Goal: Information Seeking & Learning: Find contact information

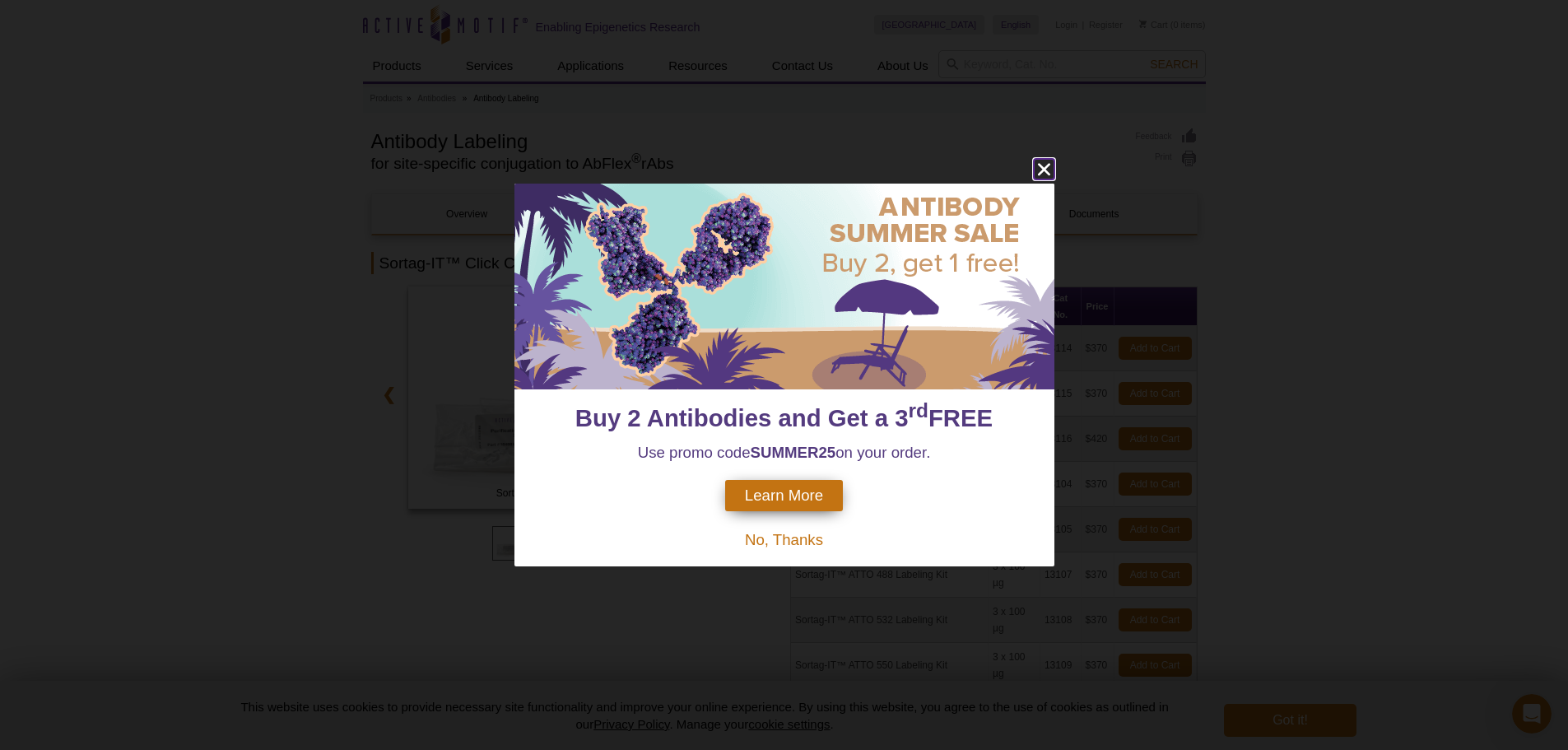
click at [1040, 158] on div "Buy 2 Antibodies and Get a 3 rd FREE Use promo code SUMMER25 on your order. Lea…" at bounding box center [784, 375] width 1568 height 750
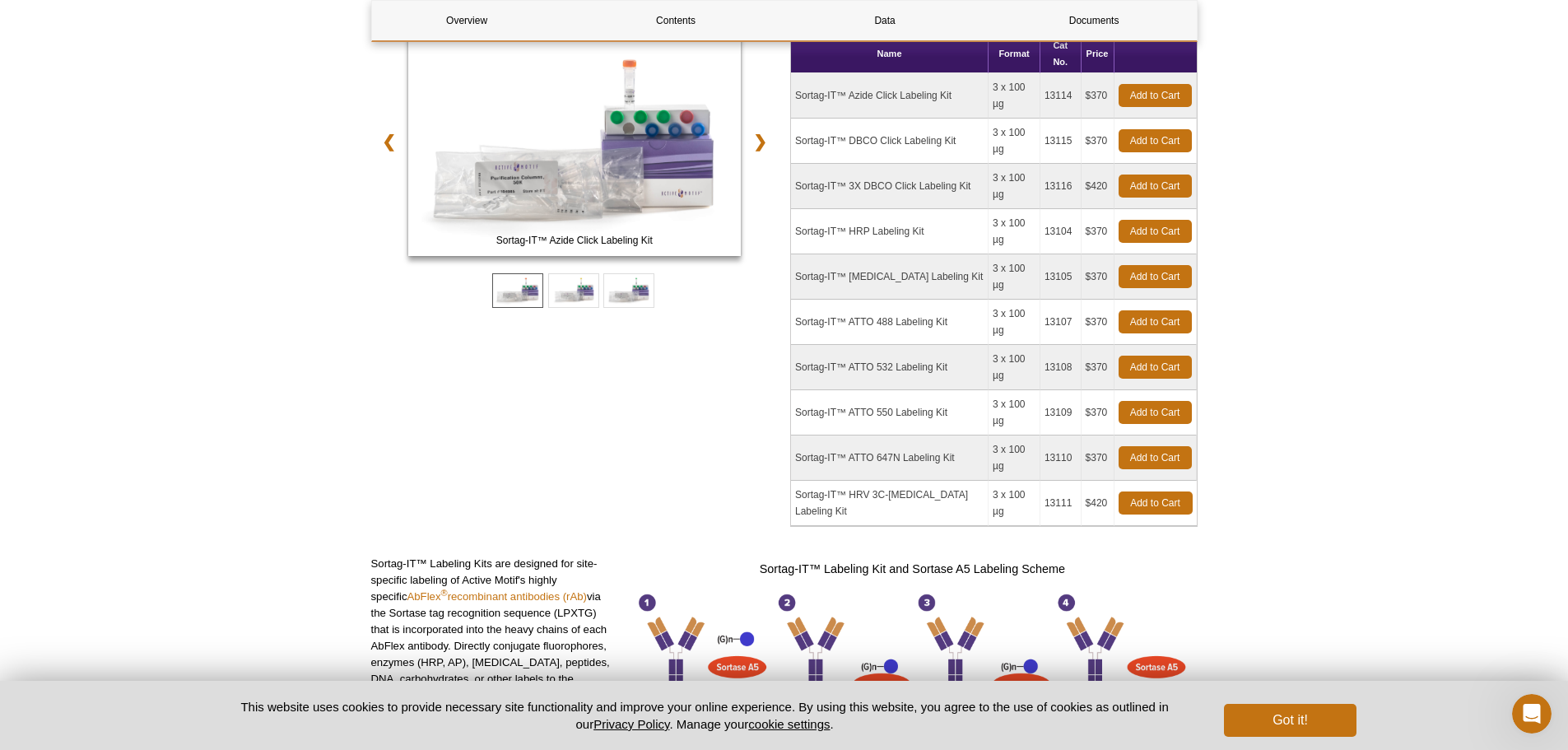
scroll to position [412, 0]
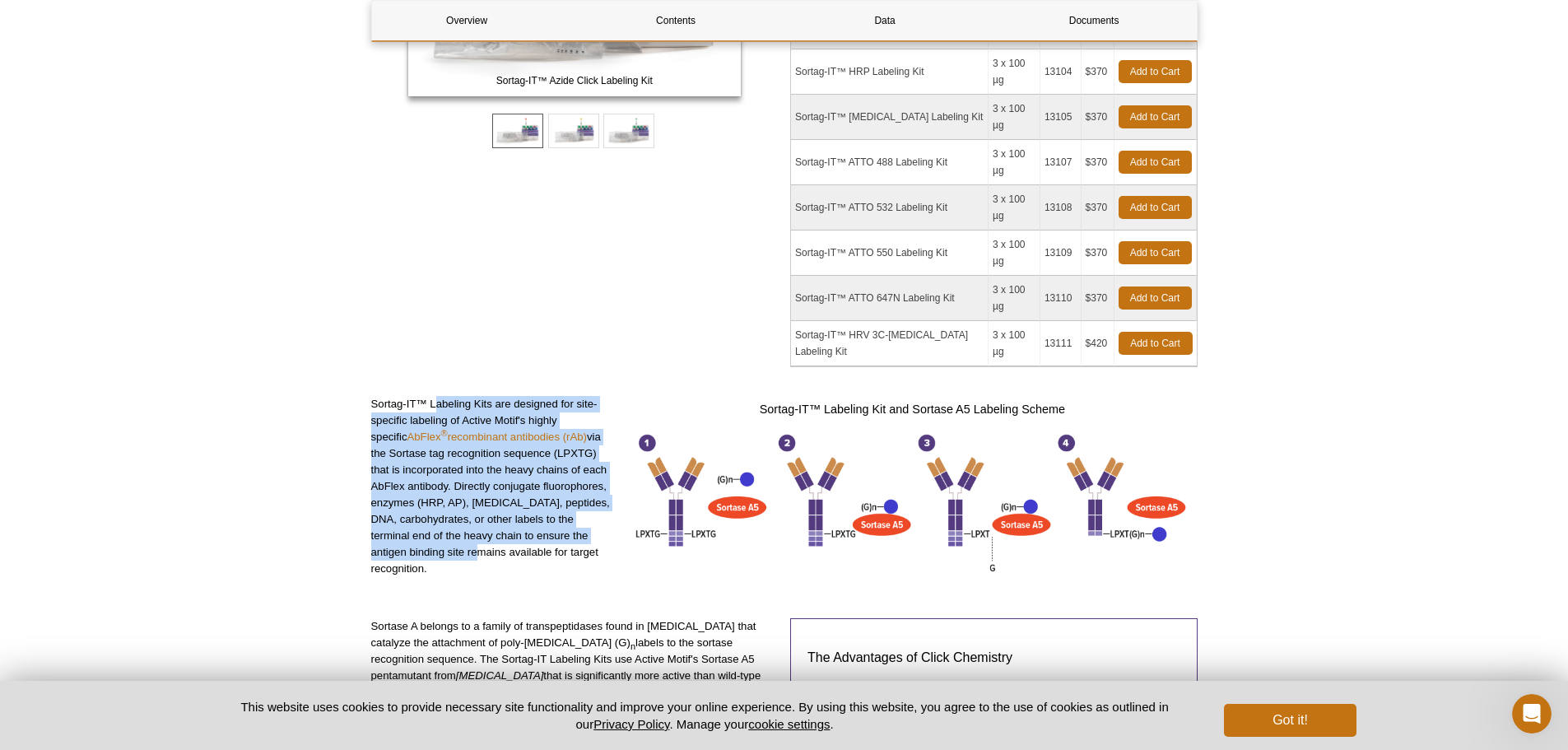
drag, startPoint x: 434, startPoint y: 293, endPoint x: 438, endPoint y: 442, distance: 149.1
click at [438, 442] on p "Sortag-IT™ Labeling Kits are designed for site-specific labeling of Active Moti…" at bounding box center [493, 486] width 245 height 181
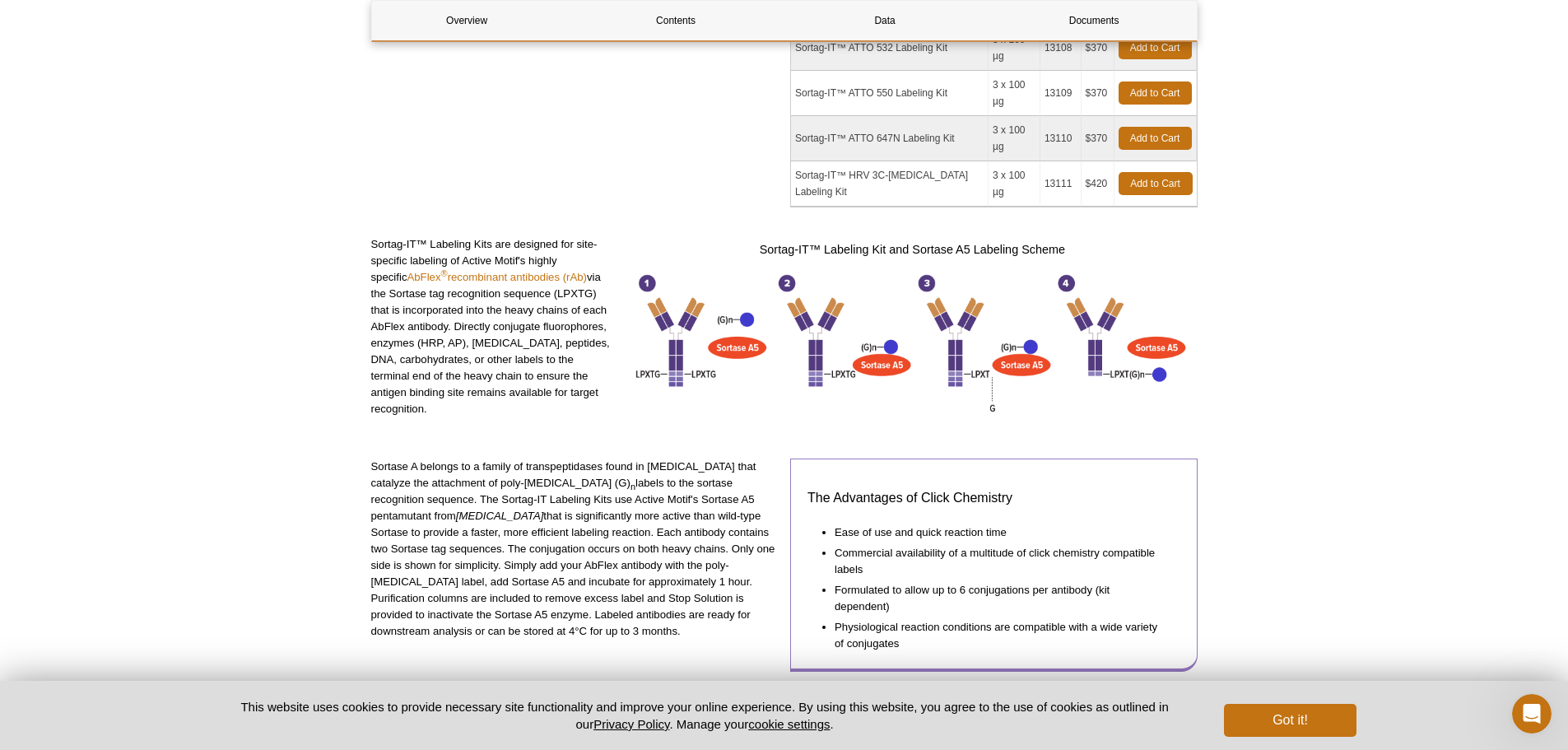
scroll to position [576, 0]
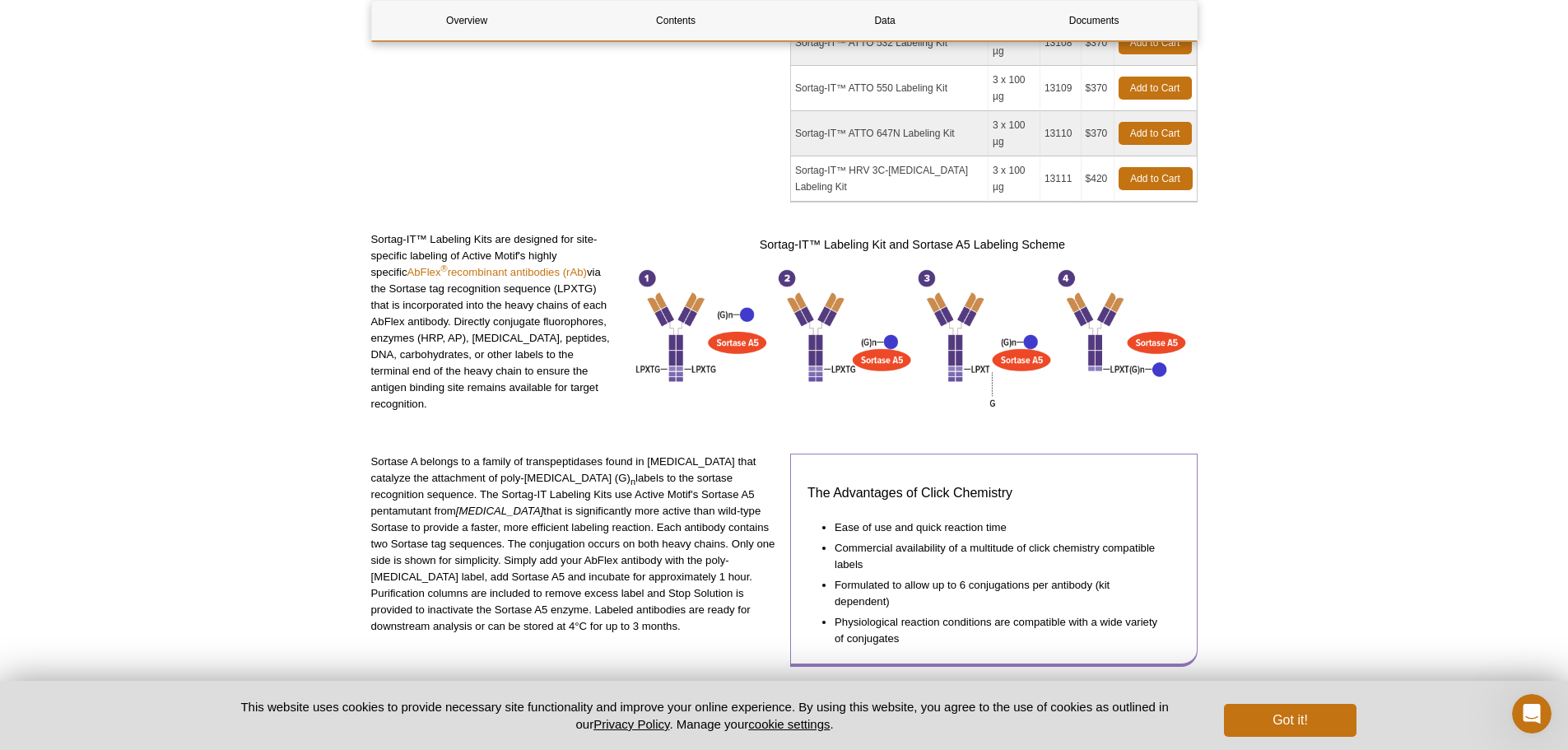
click at [803, 453] on div "The Advantages of Click Chemistry Ease of use and quick reaction time Commercia…" at bounding box center [993, 560] width 408 height 213
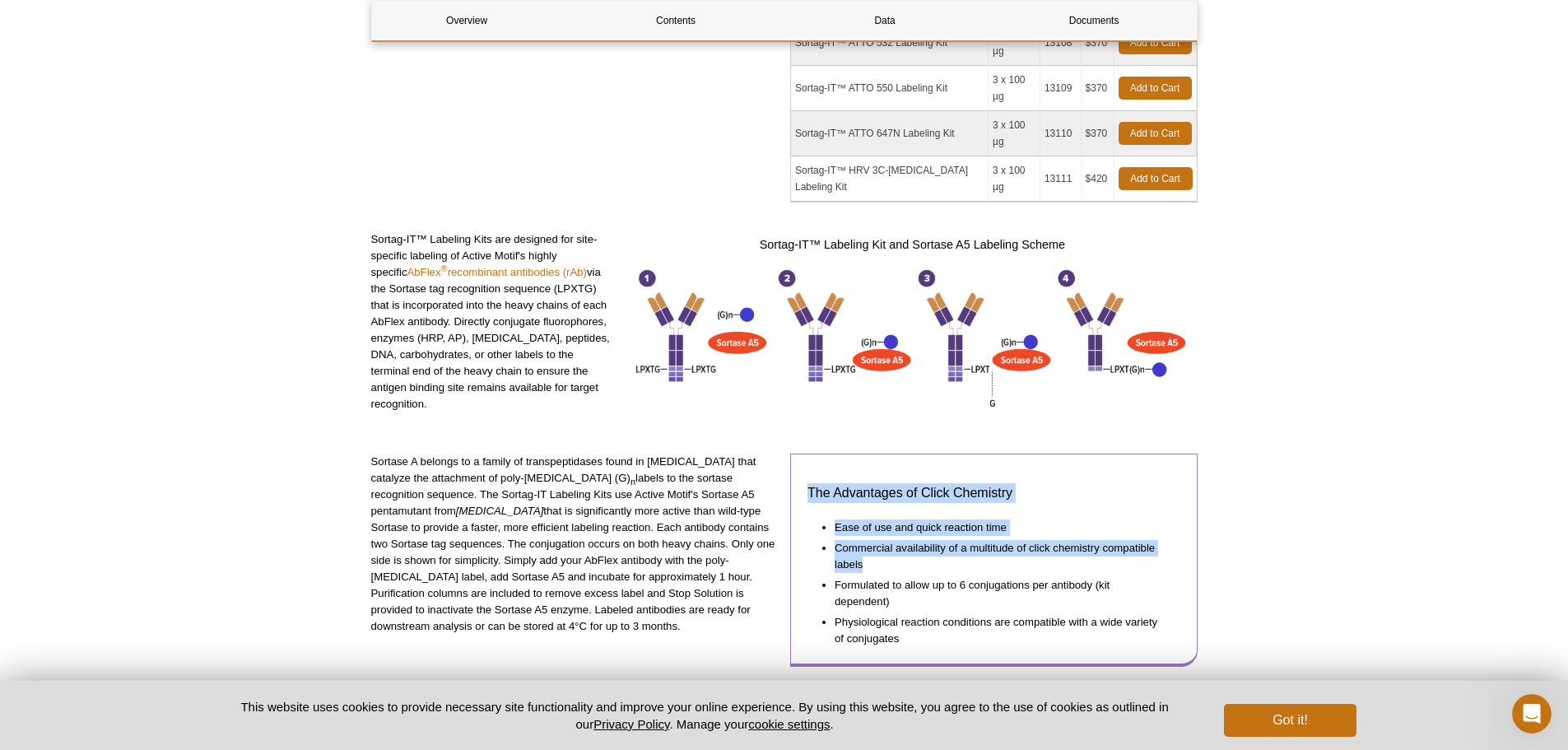
drag, startPoint x: 809, startPoint y: 369, endPoint x: 988, endPoint y: 458, distance: 199.9
click at [986, 456] on div "The Advantages of Click Chemistry Ease of use and quick reaction time Commercia…" at bounding box center [993, 560] width 408 height 213
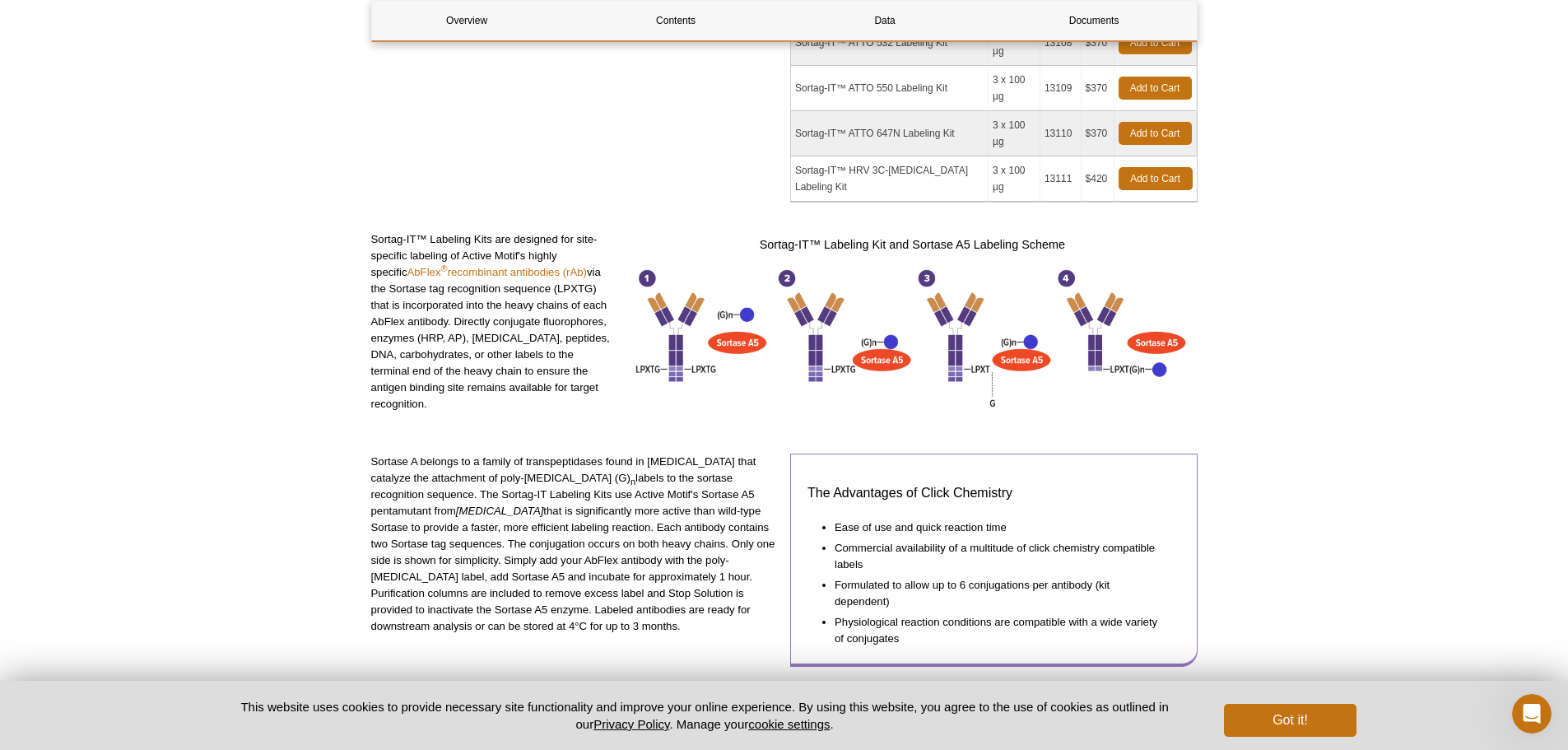
click at [989, 573] on li "Formulated to allow up to 6 conjugations per antibody (kit dependent)" at bounding box center [999, 591] width 330 height 37
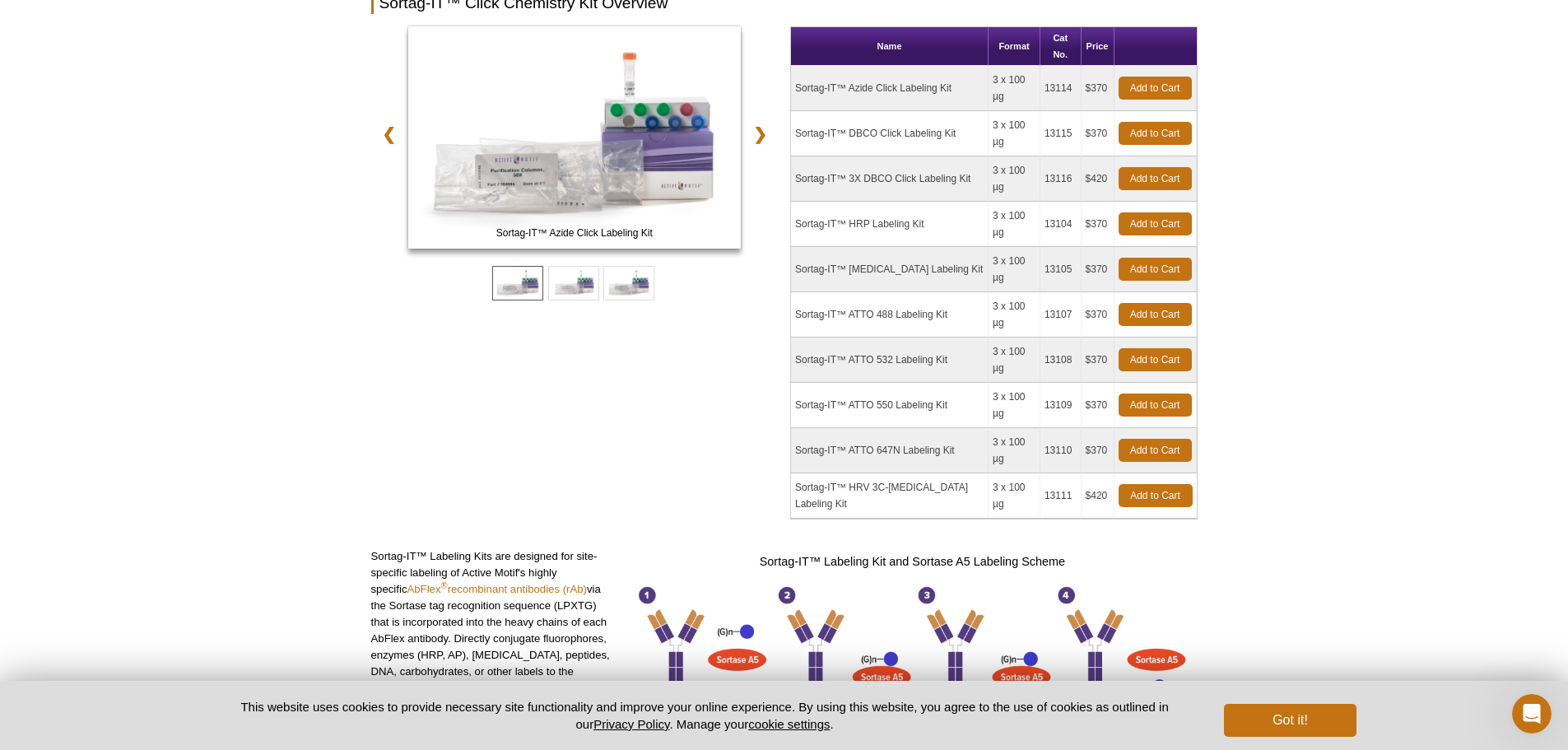
scroll to position [82, 0]
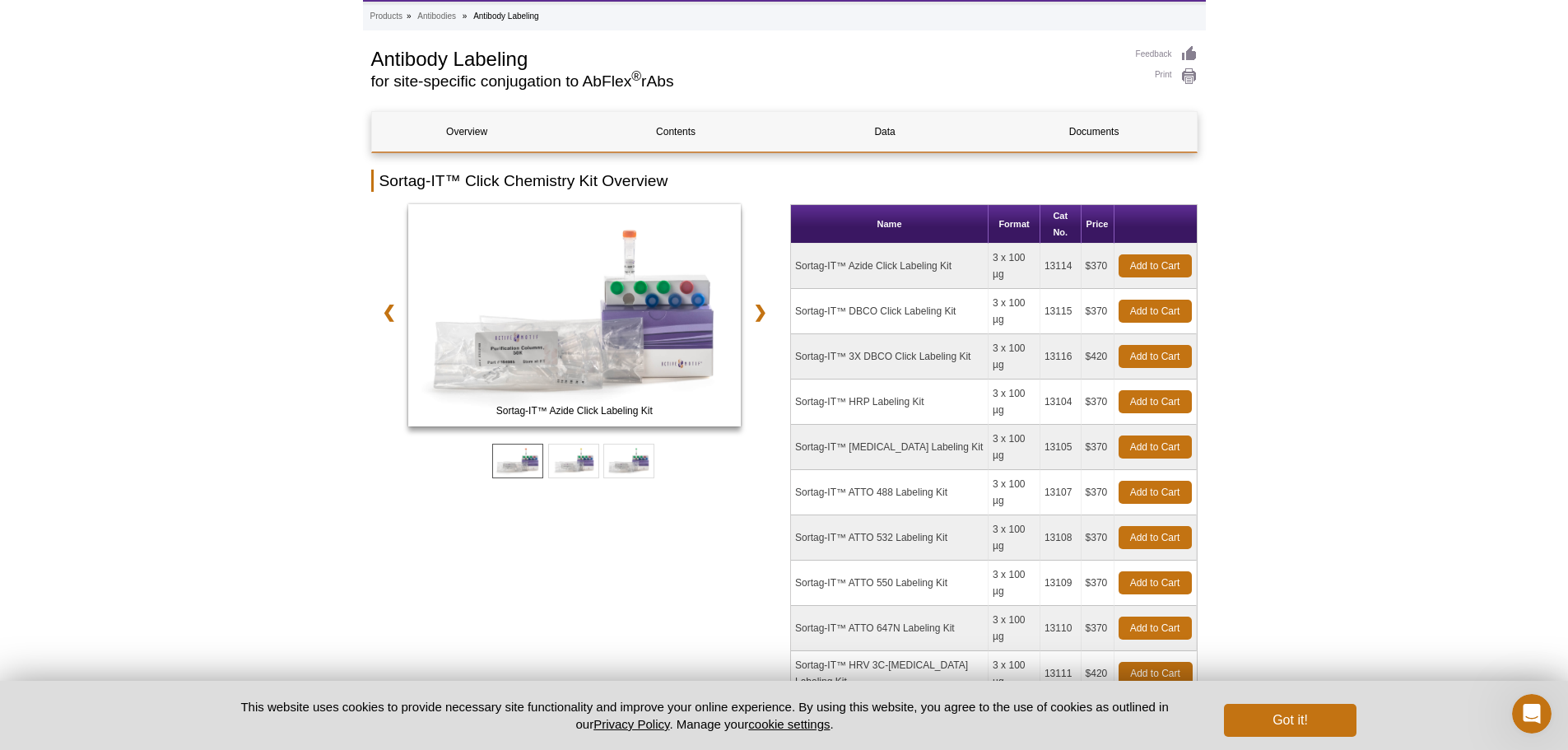
drag, startPoint x: 981, startPoint y: 243, endPoint x: 1035, endPoint y: 240, distance: 54.1
click at [1035, 244] on td "3 x 100 µg" at bounding box center [1015, 266] width 52 height 45
click at [973, 425] on td "Sortag-IT™ [MEDICAL_DATA] Labeling Kit" at bounding box center [890, 447] width 197 height 45
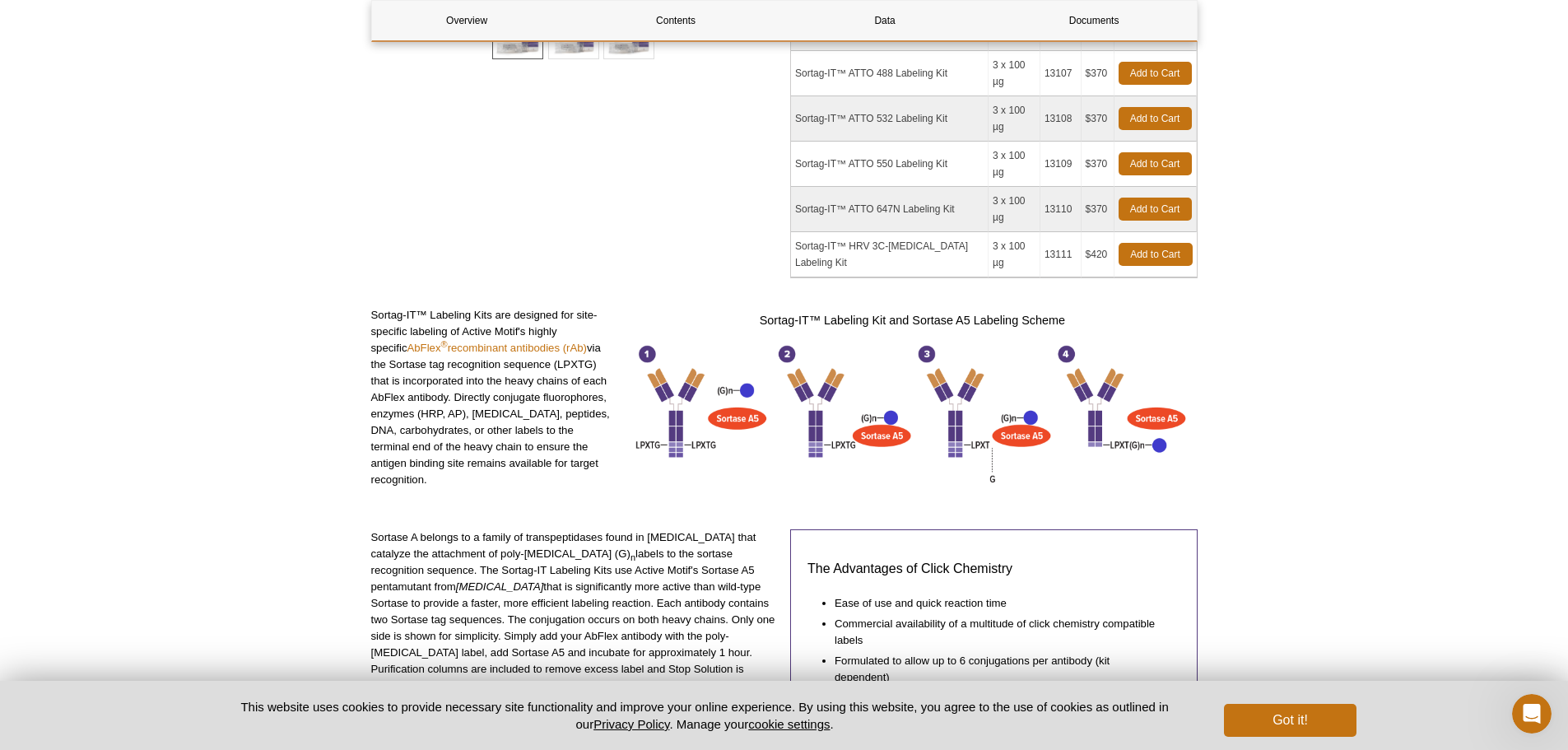
scroll to position [658, 0]
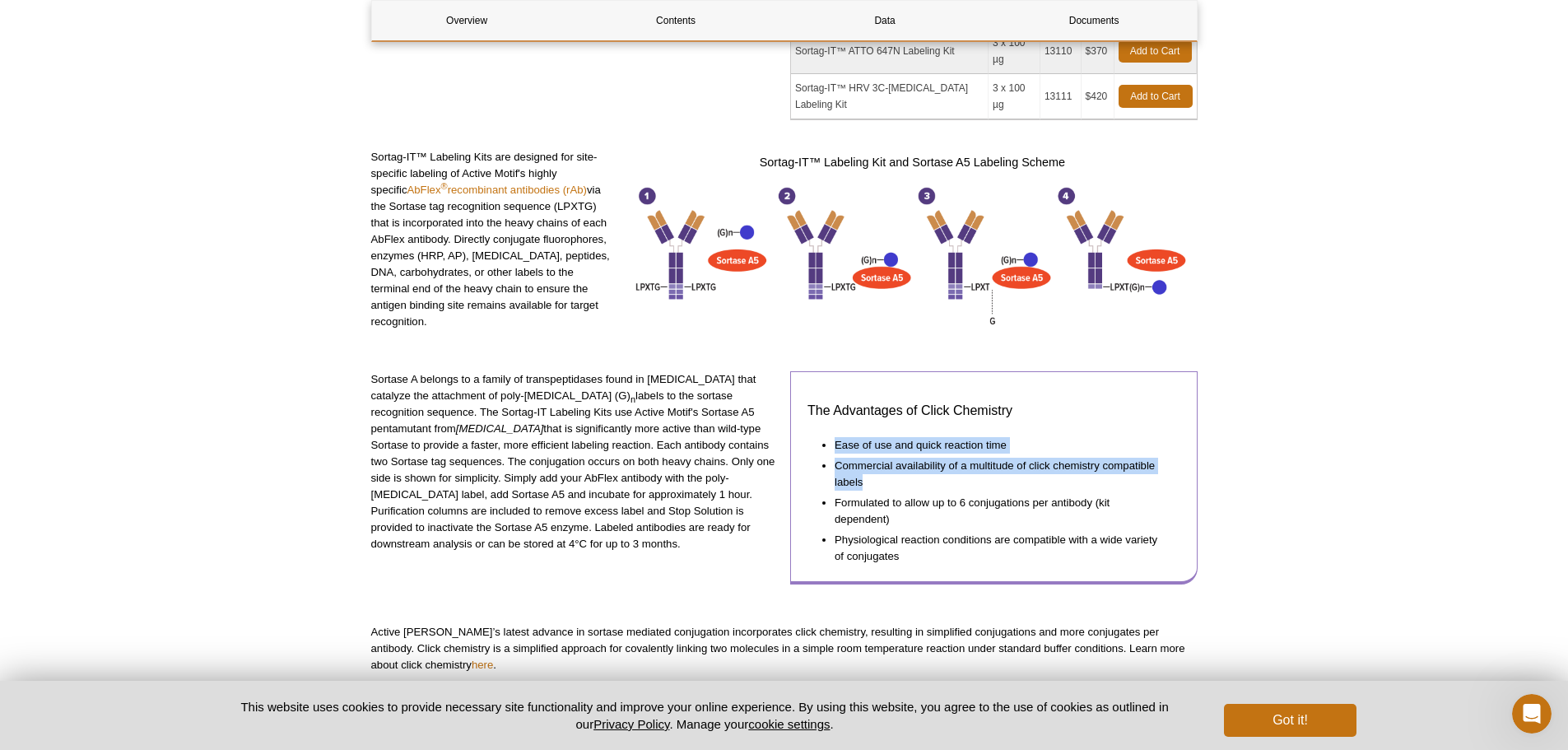
drag, startPoint x: 835, startPoint y: 317, endPoint x: 1022, endPoint y: 355, distance: 190.8
click at [1022, 433] on ul "Ease of use and quick reaction time Commercial availability of a multitude of c…" at bounding box center [986, 498] width 357 height 131
click at [1022, 453] on li "Commercial availability of a multitude of click chemistry compatible labels" at bounding box center [999, 471] width 330 height 37
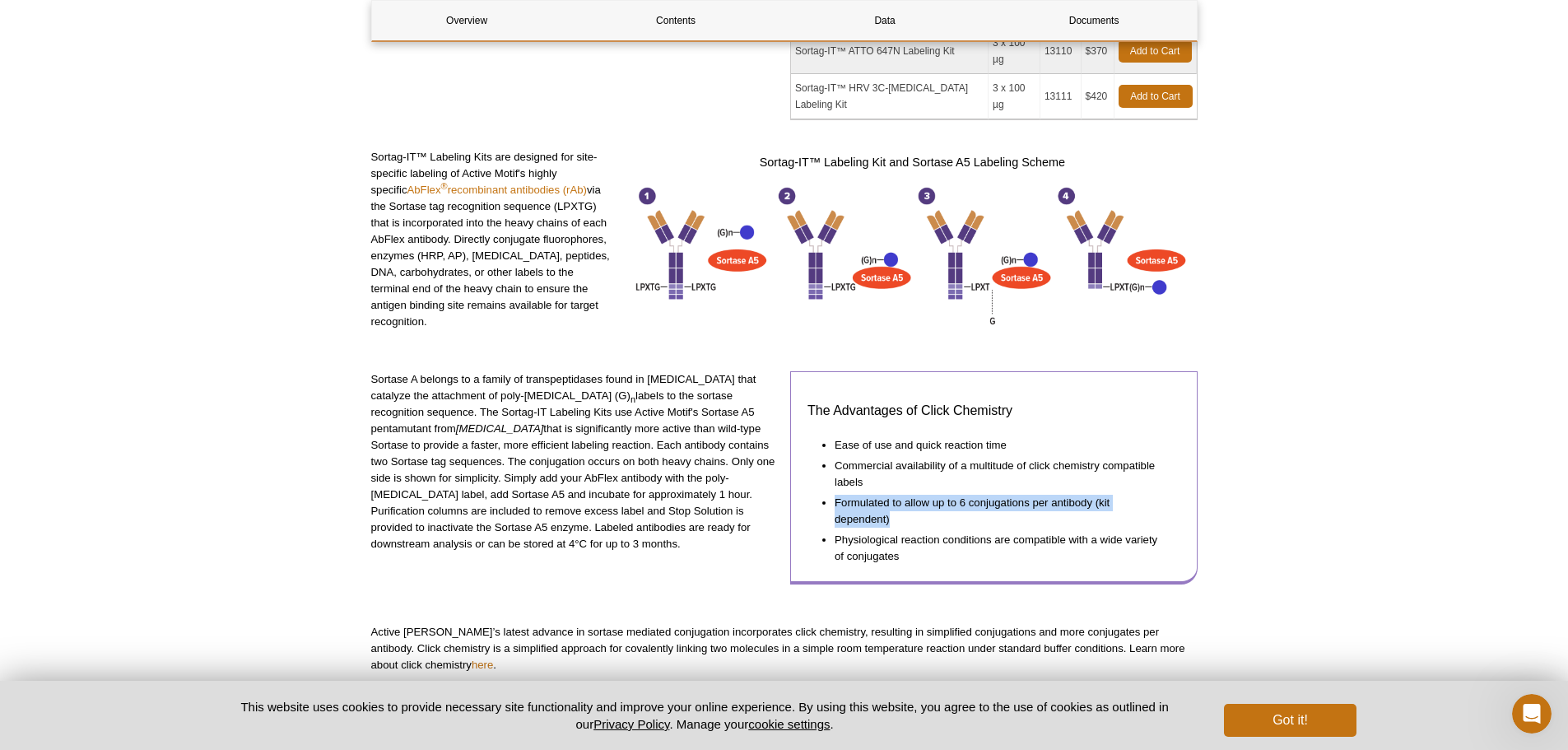
drag, startPoint x: 916, startPoint y: 360, endPoint x: 981, endPoint y: 390, distance: 71.6
click at [981, 433] on ul "Ease of use and quick reaction time Commercial availability of a multitude of c…" at bounding box center [986, 498] width 357 height 131
click at [981, 490] on li "Formulated to allow up to 6 conjugations per antibody (kit dependent)" at bounding box center [999, 509] width 330 height 37
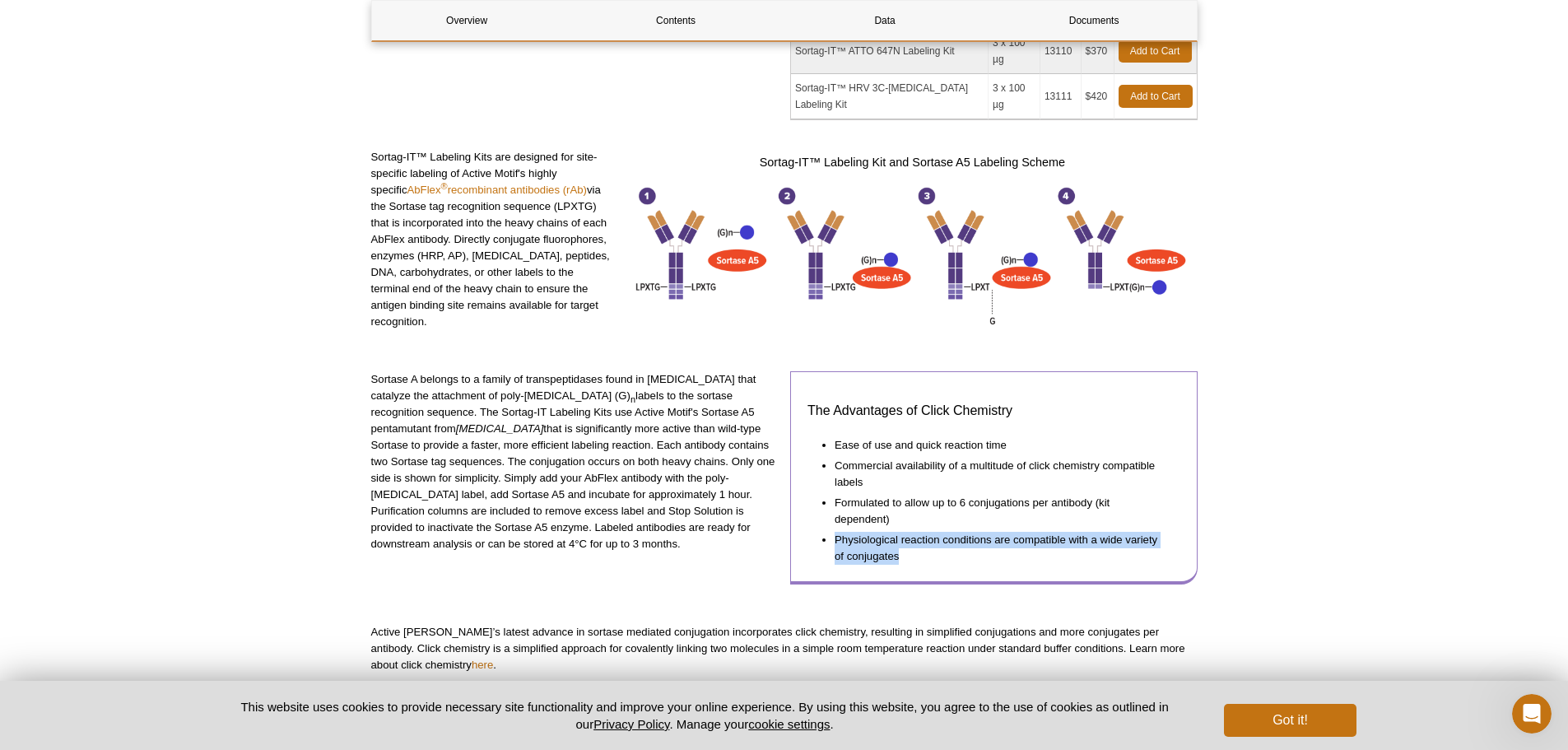
drag, startPoint x: 961, startPoint y: 394, endPoint x: 948, endPoint y: 431, distance: 39.2
click at [949, 433] on ul "Ease of use and quick reaction time Commercial availability of a multitude of c…" at bounding box center [986, 498] width 357 height 131
click at [948, 528] on li "Physiological reaction conditions are compatible with a wide variety of conjuga…" at bounding box center [999, 546] width 330 height 37
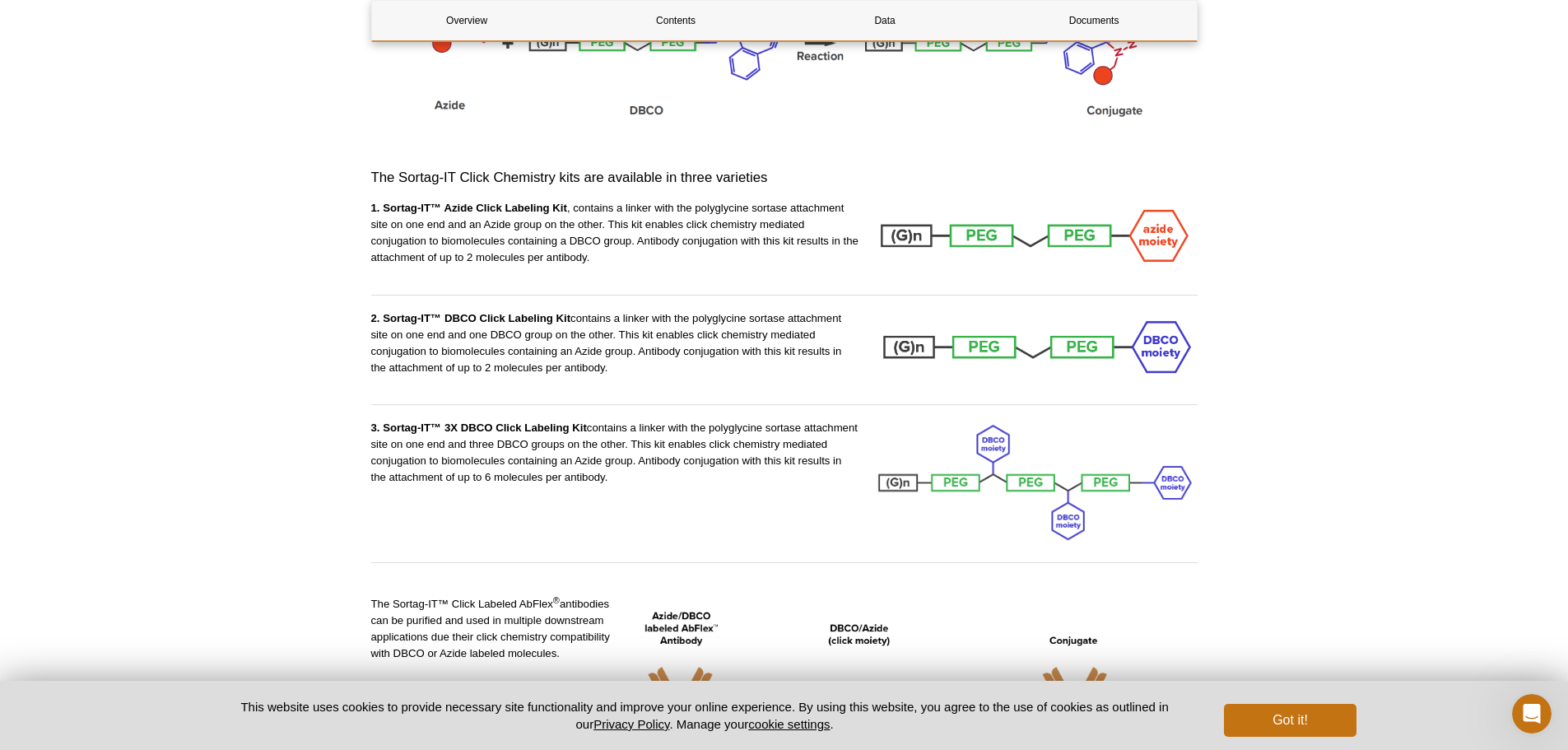
scroll to position [1564, 0]
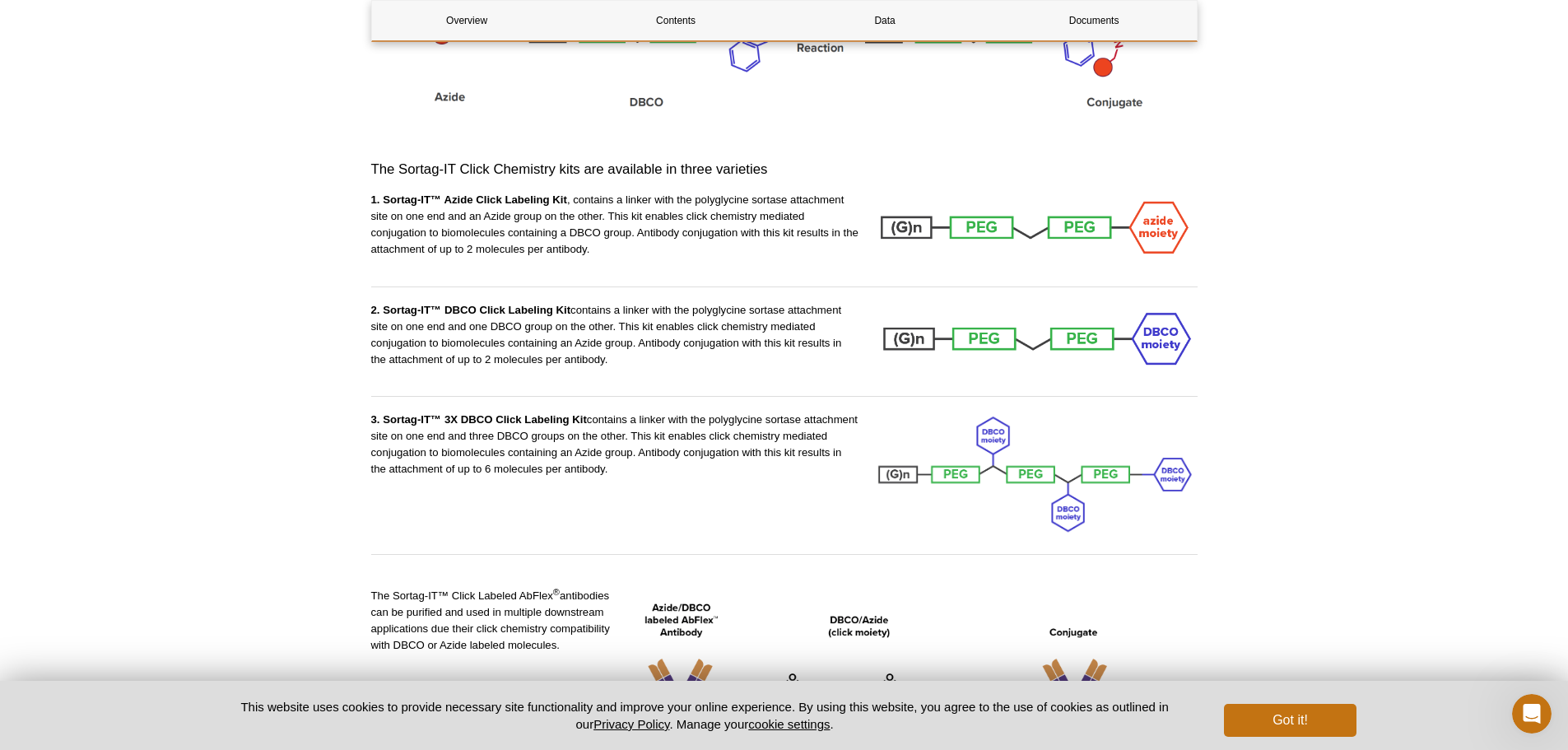
drag, startPoint x: 607, startPoint y: 185, endPoint x: 607, endPoint y: 256, distance: 71.0
click at [607, 302] on div "2. Sortag-IT™ DBCO Click Labeling Kit contains a linker with the polyglycine so…" at bounding box center [615, 343] width 488 height 82
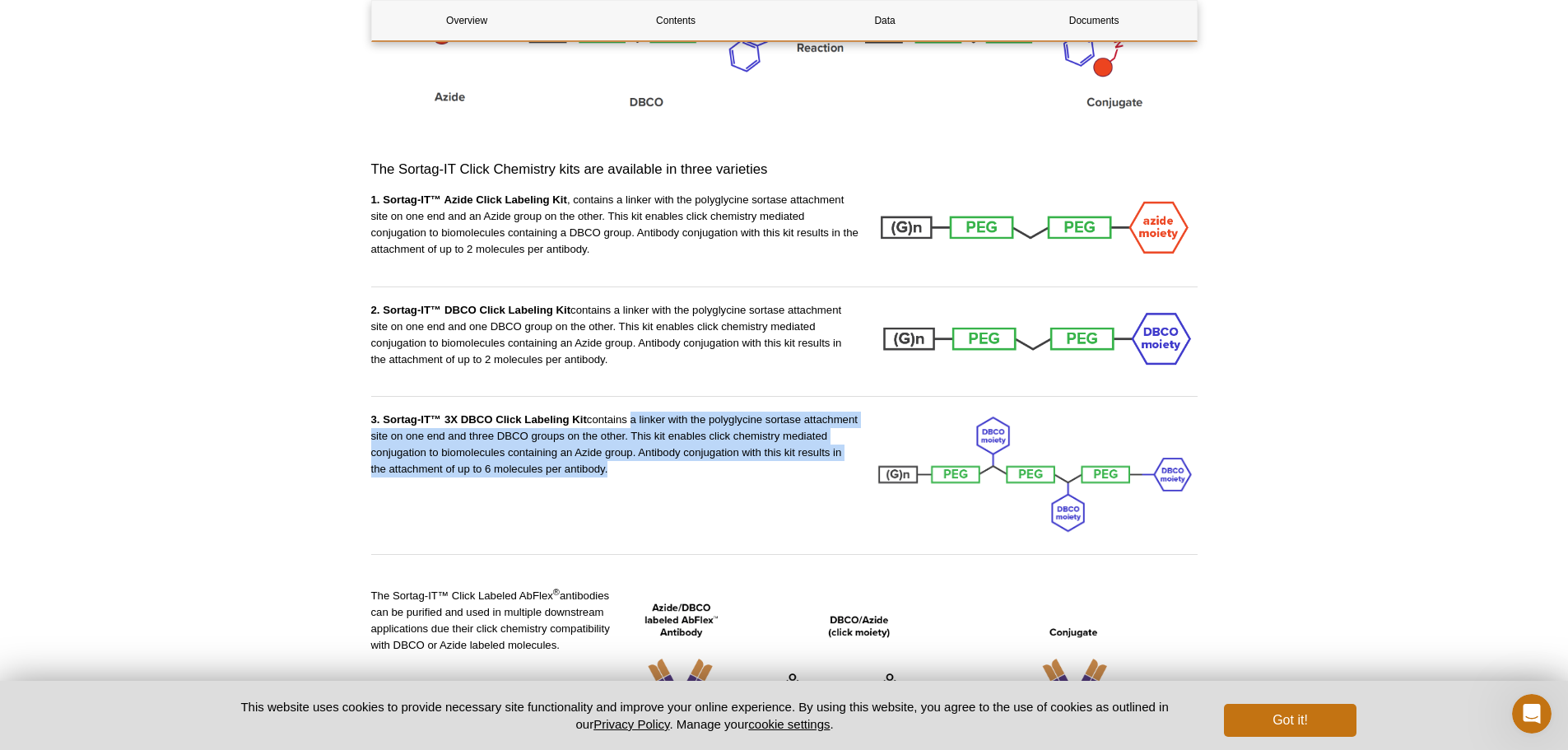
drag, startPoint x: 631, startPoint y: 296, endPoint x: 652, endPoint y: 342, distance: 50.6
click at [652, 412] on p "3. Sortag-IT™ 3X DBCO Click Labeling Kit contains a linker with the polyglycine…" at bounding box center [615, 445] width 488 height 66
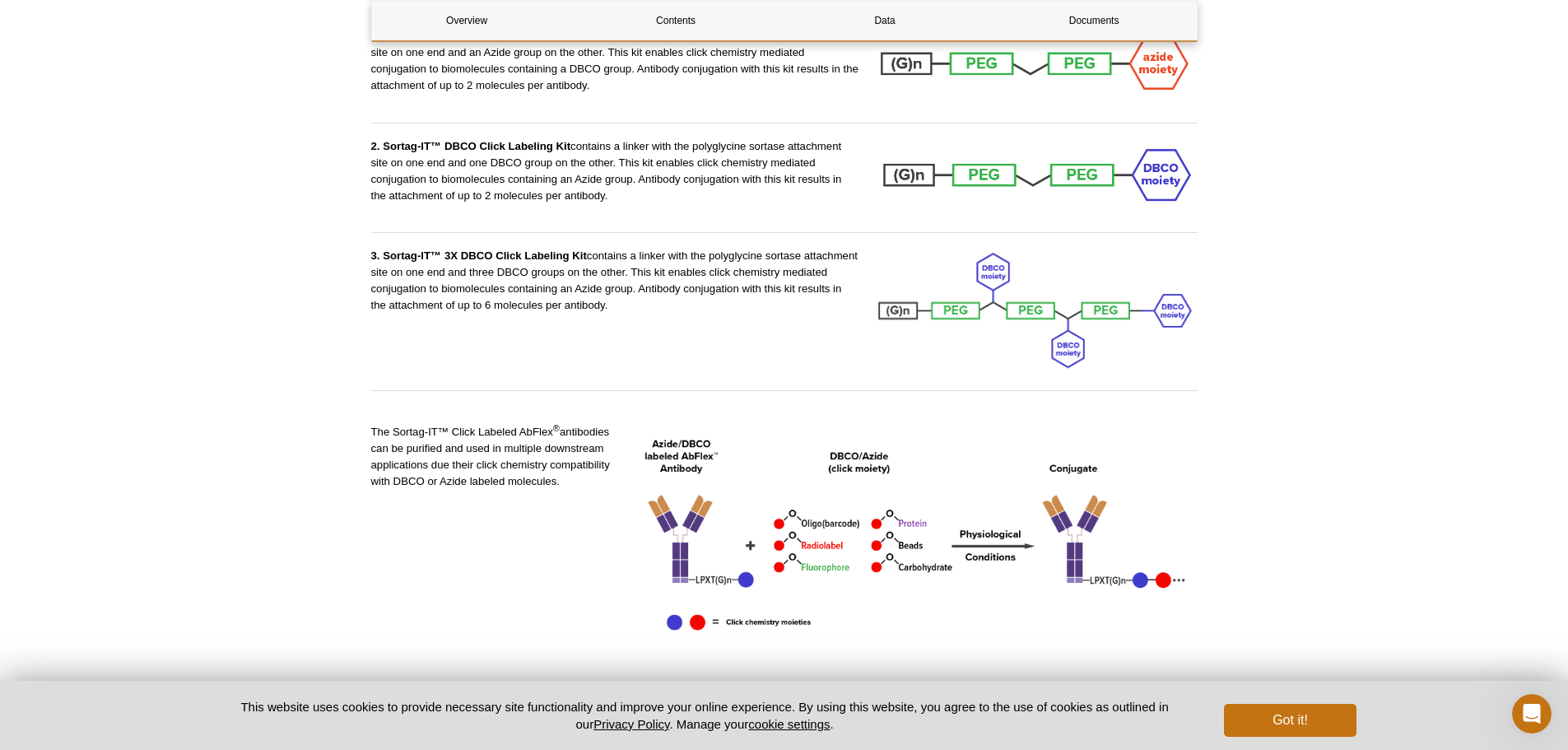
scroll to position [1728, 0]
drag, startPoint x: 469, startPoint y: 308, endPoint x: 467, endPoint y: 350, distance: 42.0
click at [467, 423] on p "The Sortag-IT™ Click Labeled AbFlex ® antibodies can be purified and used in mu…" at bounding box center [493, 456] width 245 height 66
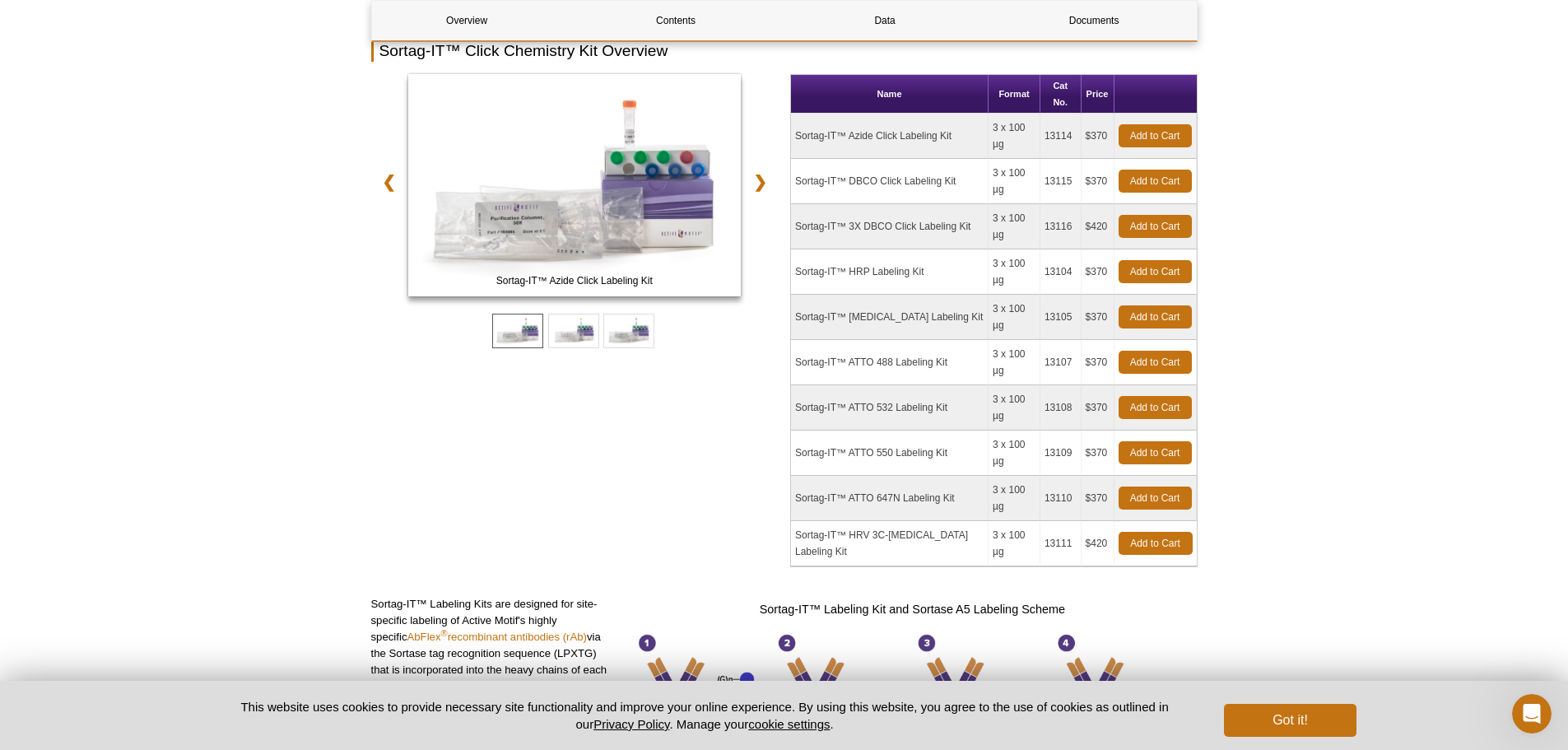
scroll to position [183, 0]
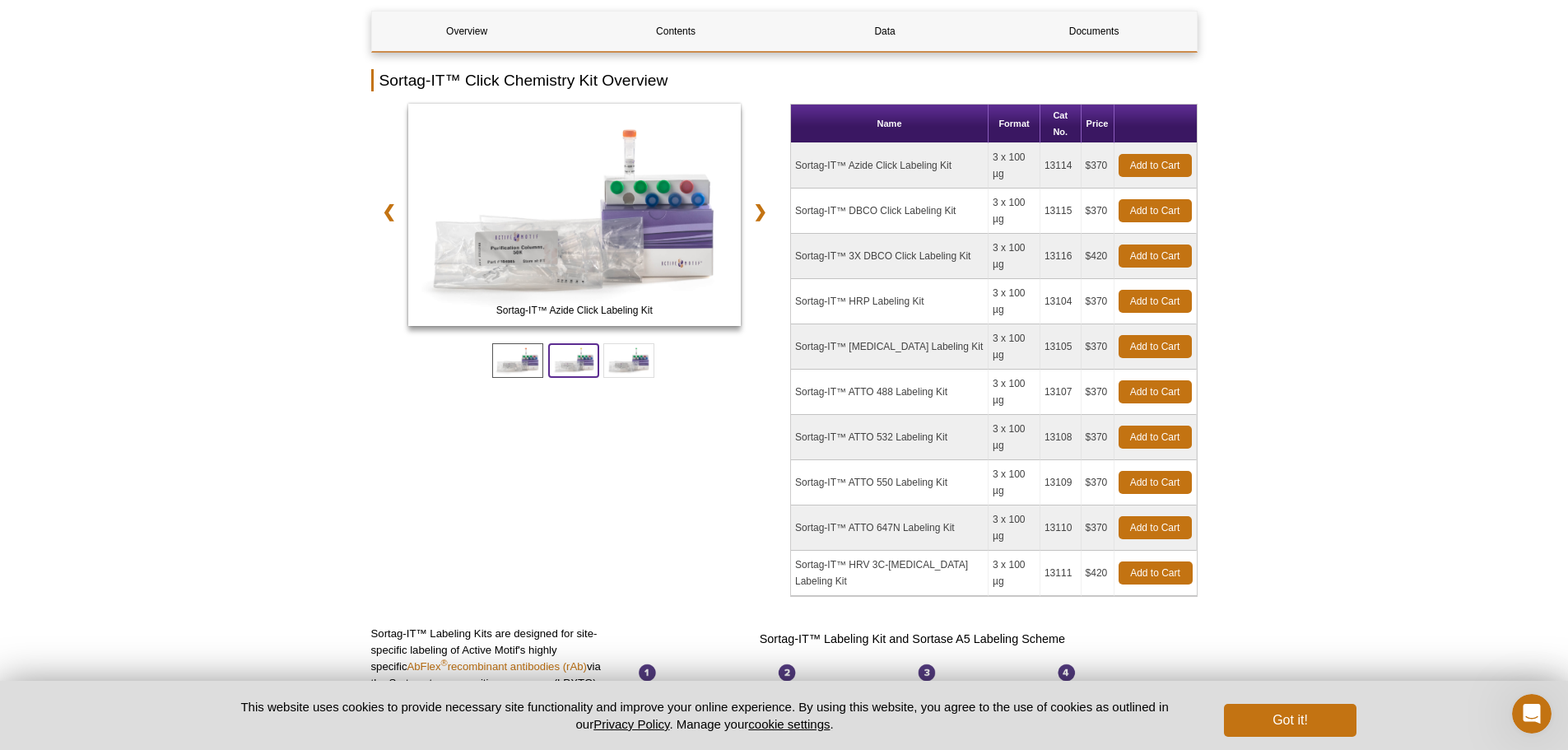
click at [574, 356] on span at bounding box center [574, 361] width 51 height 35
click at [628, 362] on span at bounding box center [628, 361] width 51 height 35
click at [534, 356] on span at bounding box center [517, 361] width 51 height 35
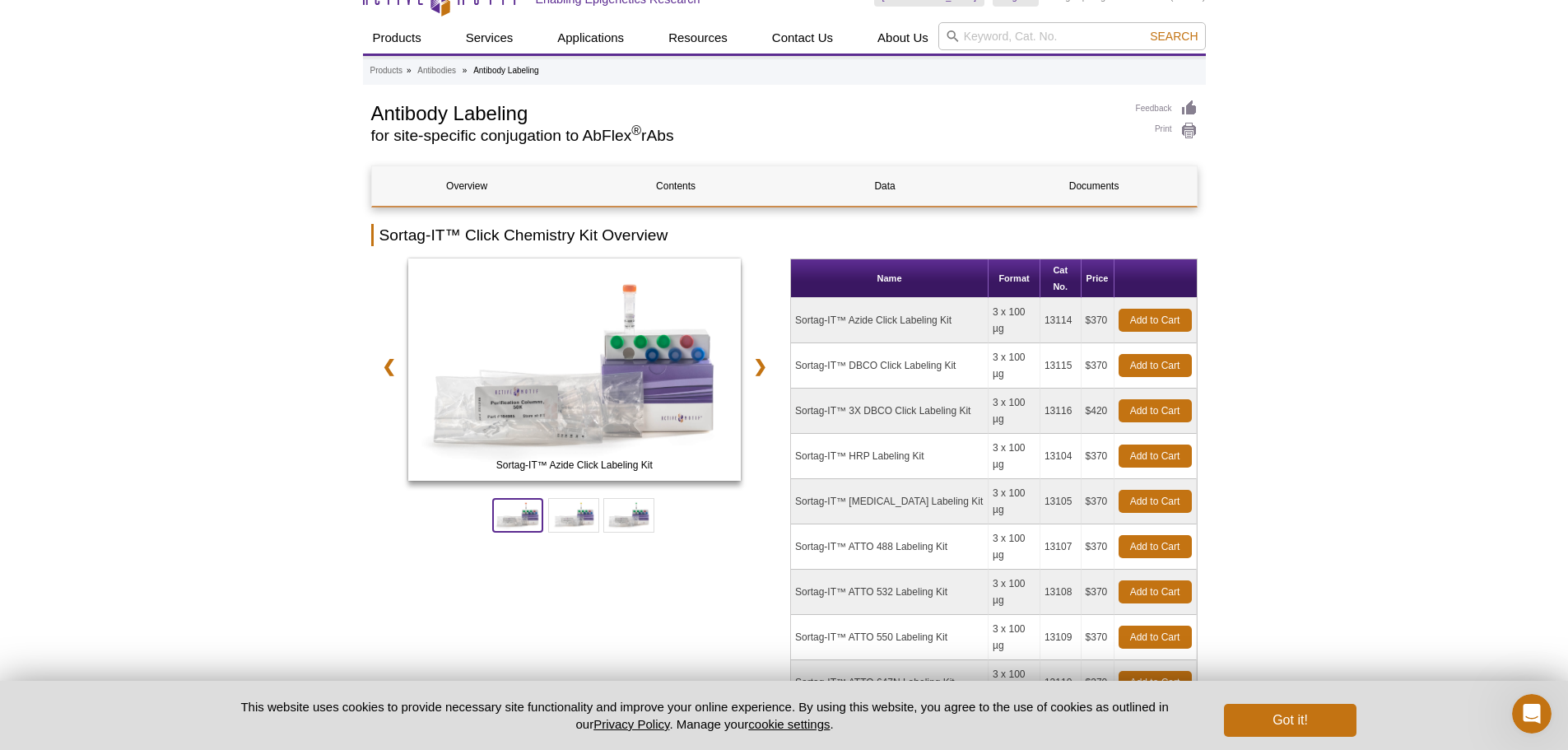
scroll to position [18, 0]
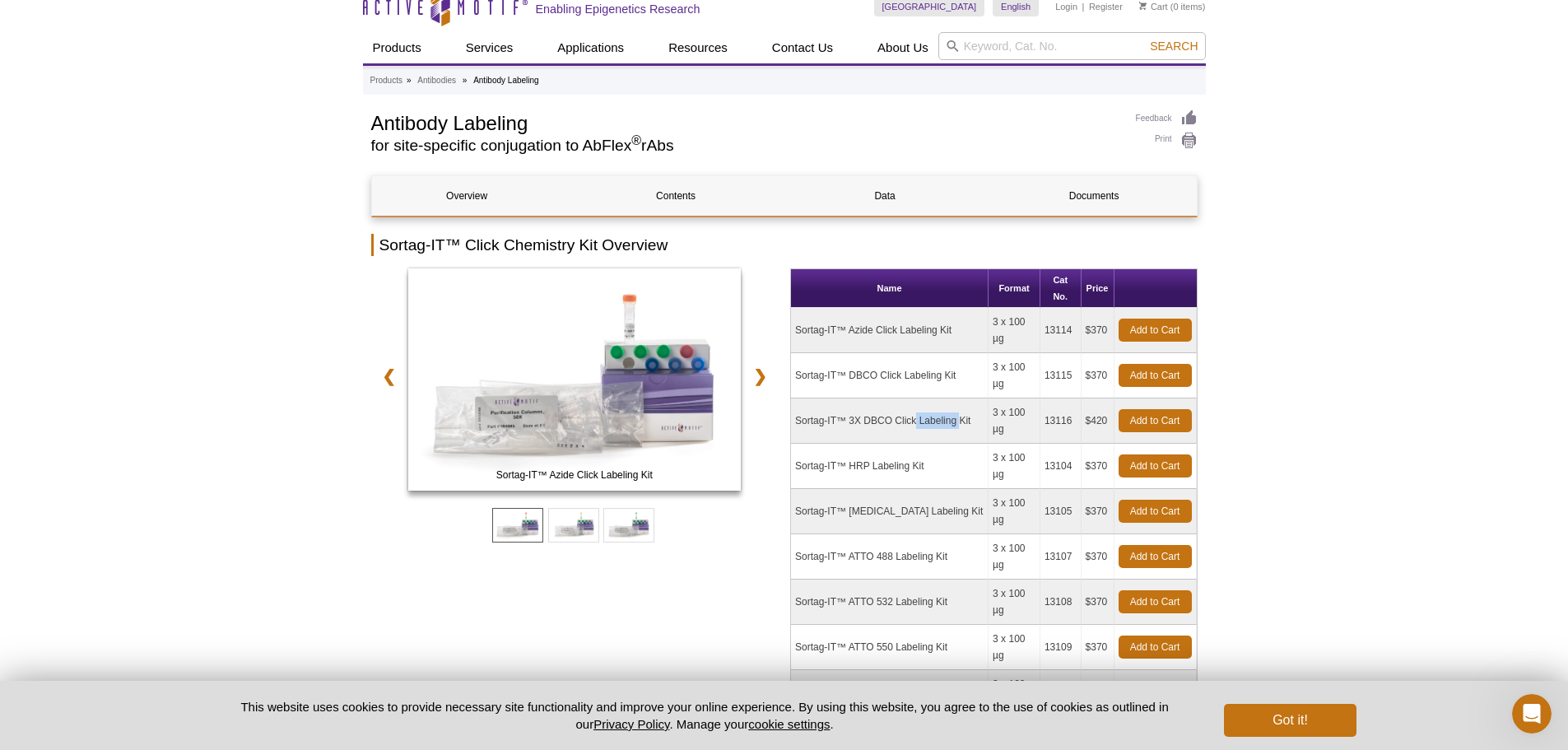
drag, startPoint x: 819, startPoint y: 377, endPoint x: 871, endPoint y: 386, distance: 52.8
click at [871, 398] on td "Sortag-IT™ 3X DBCO Click Labeling Kit" at bounding box center [890, 420] width 197 height 45
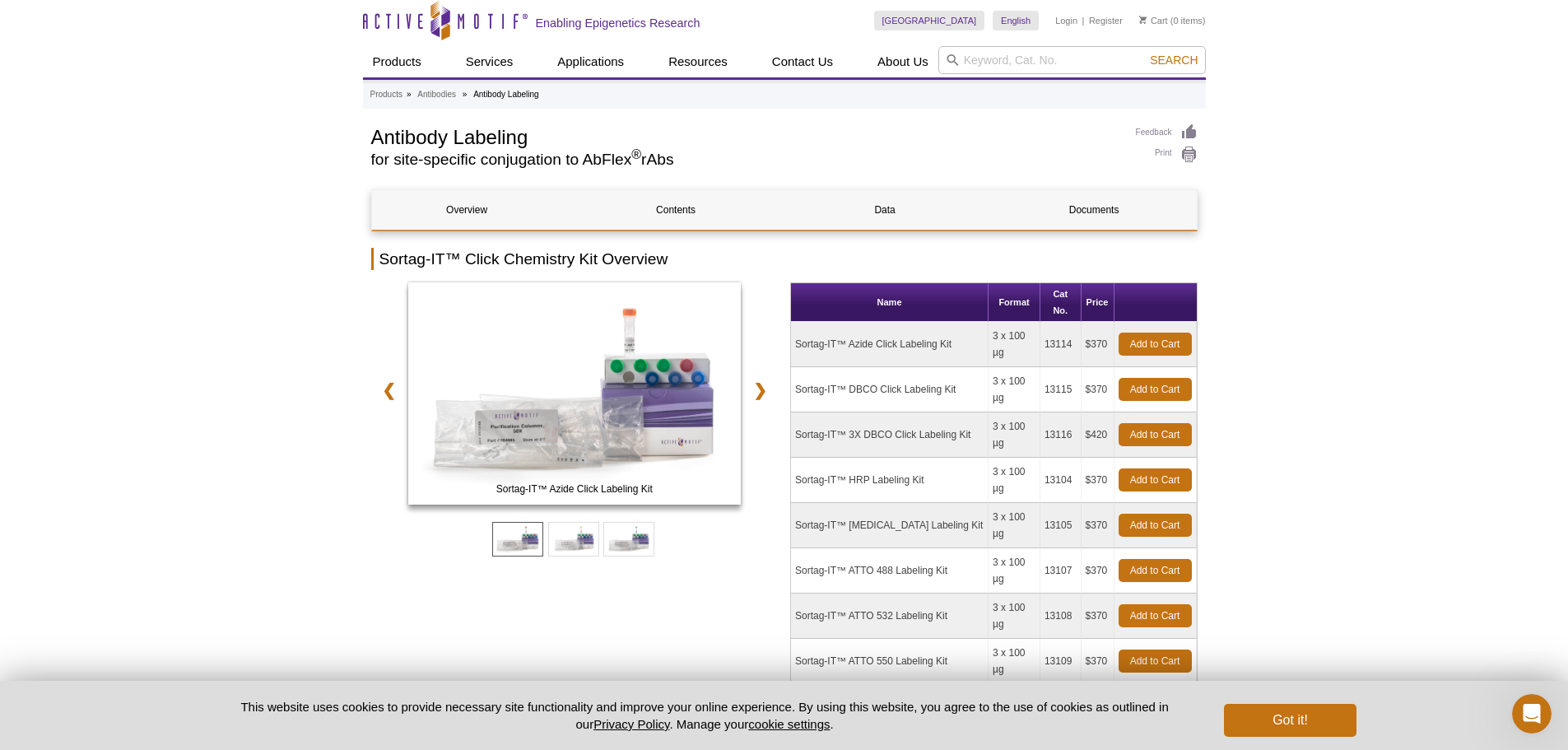
scroll to position [0, 0]
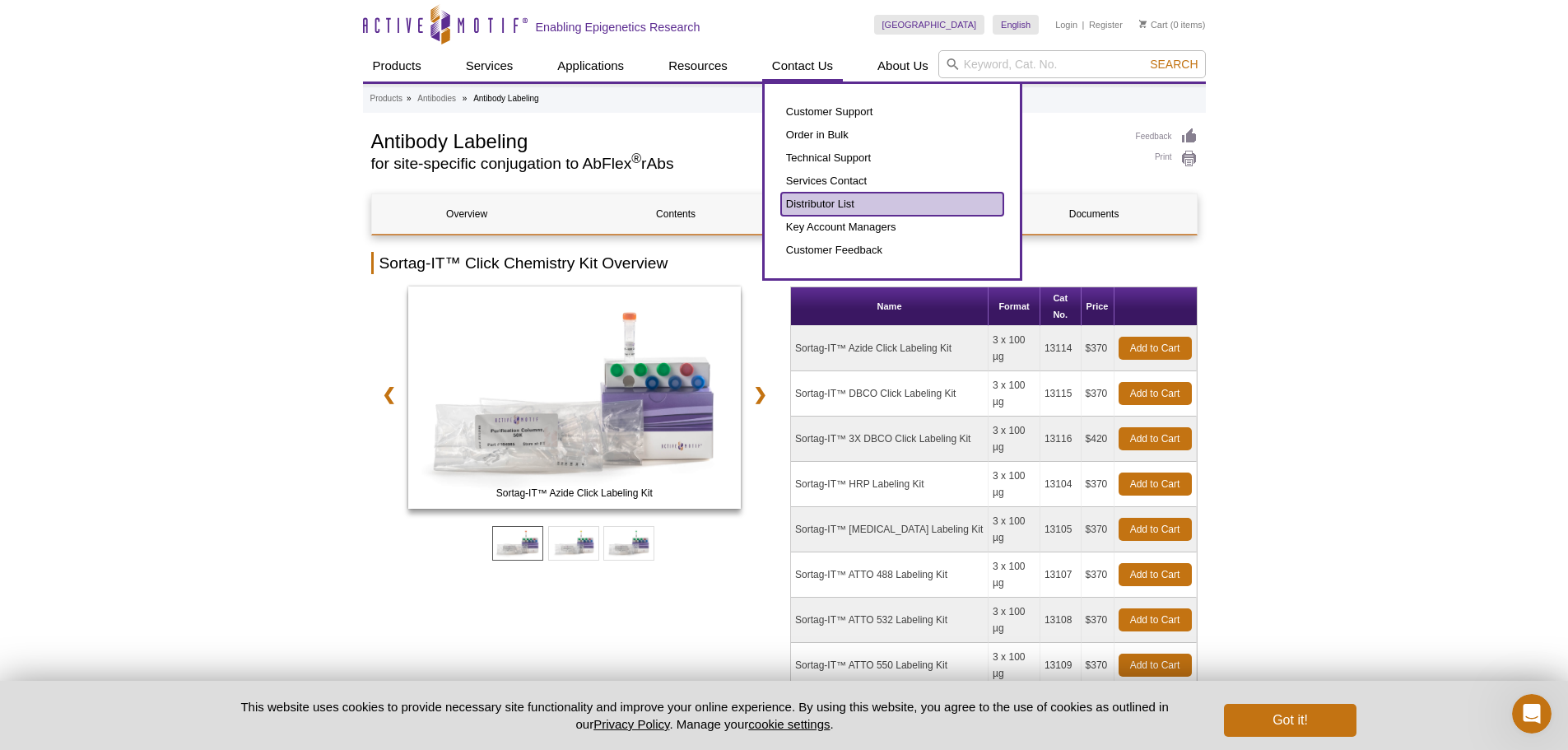
click at [859, 196] on link "Distributor List" at bounding box center [892, 204] width 222 height 23
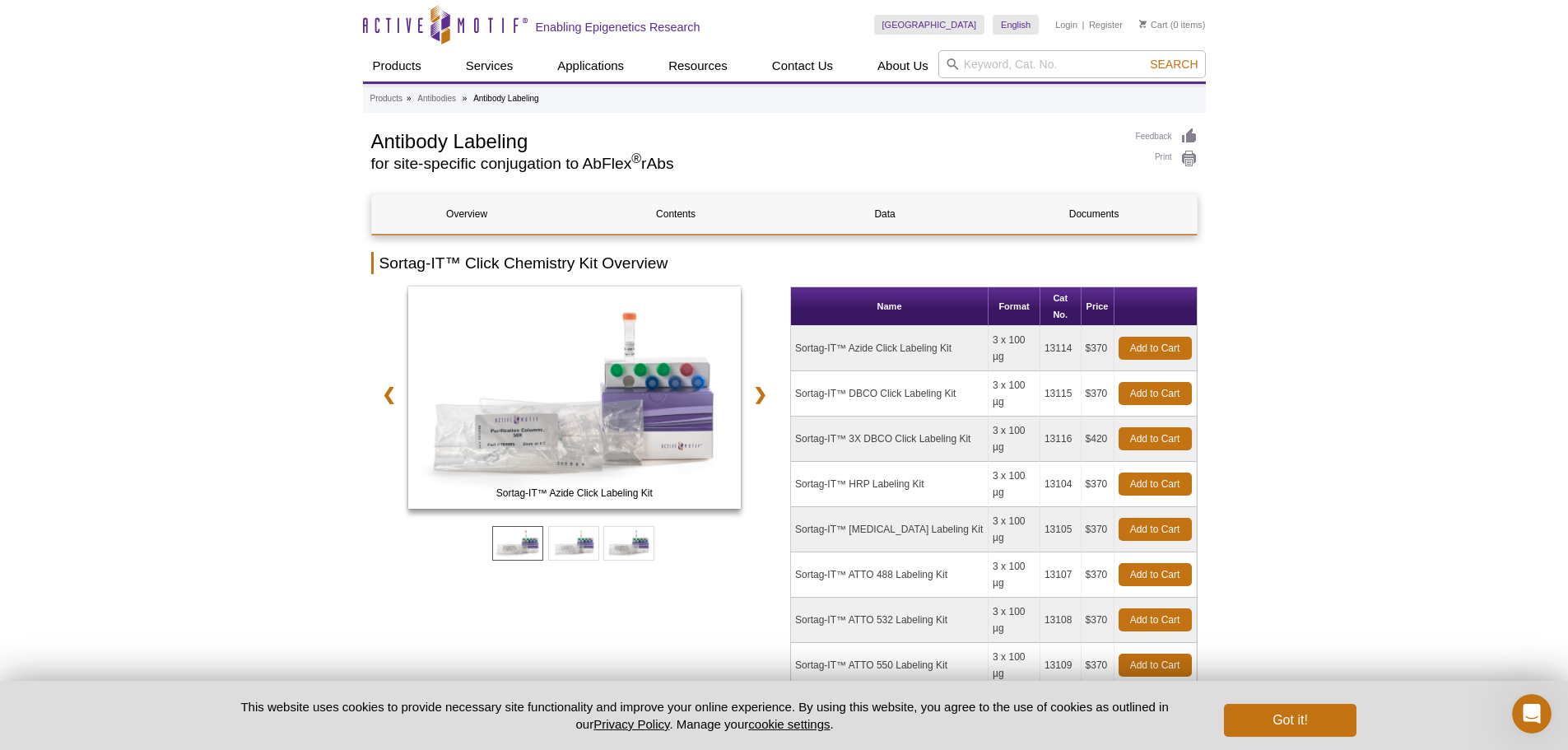
drag, startPoint x: 952, startPoint y: 324, endPoint x: 796, endPoint y: 326, distance: 156.0
click at [796, 326] on td "Sortag-IT™ Azide Click Labeling Kit" at bounding box center [890, 349] width 197 height 45
copy td "Sortag-IT™ Azide Click Labeling Kit"
click at [1051, 326] on td "13114" at bounding box center [1061, 349] width 42 height 45
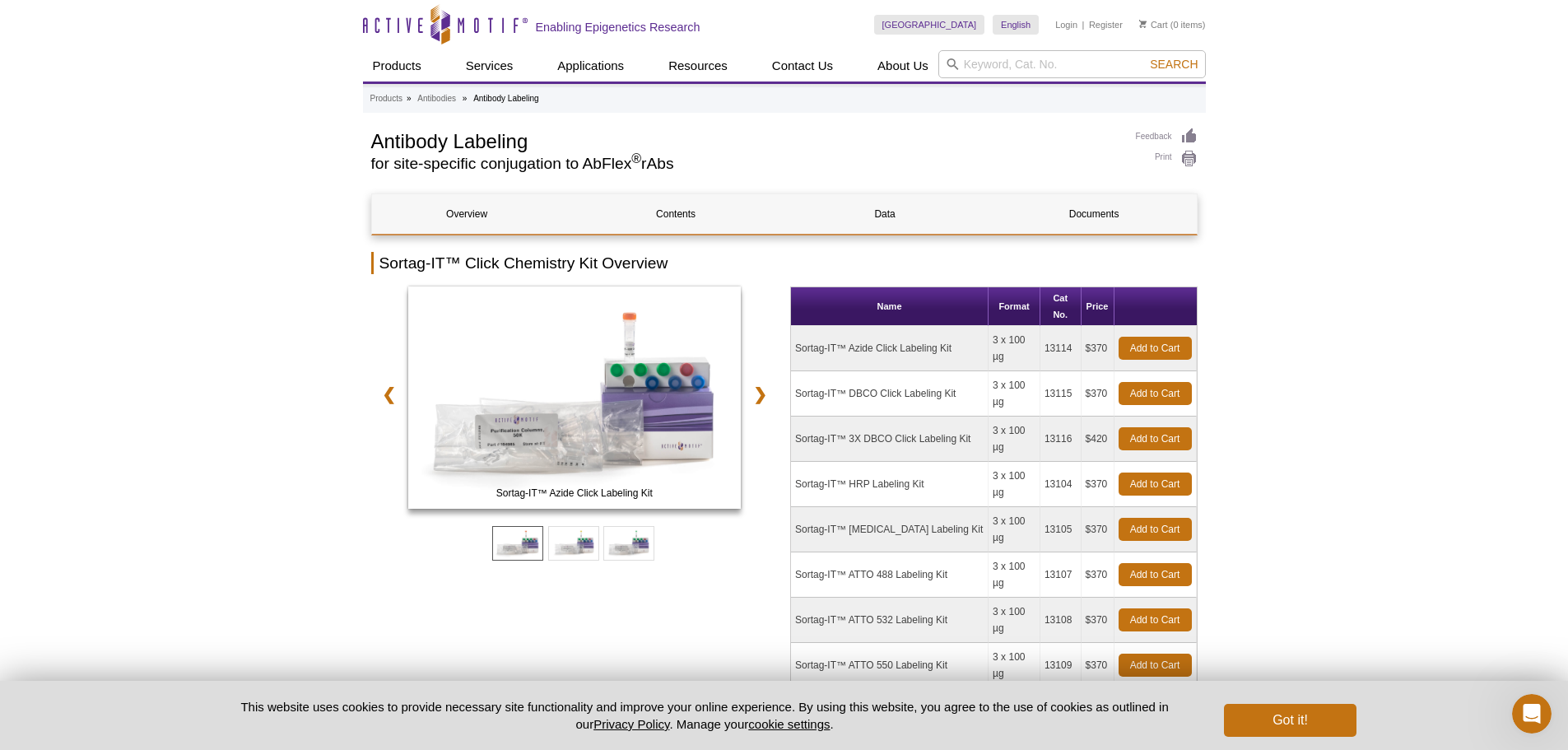
copy td "13114"
click at [1022, 371] on td "3 x 100 µg" at bounding box center [1015, 394] width 52 height 45
drag, startPoint x: 964, startPoint y: 368, endPoint x: 793, endPoint y: 367, distance: 171.0
click at [793, 371] on td "Sortag-IT™ DBCO Click Labeling Kit" at bounding box center [890, 394] width 197 height 45
copy td "Sortag-IT™ DBCO Click Labeling Kit"
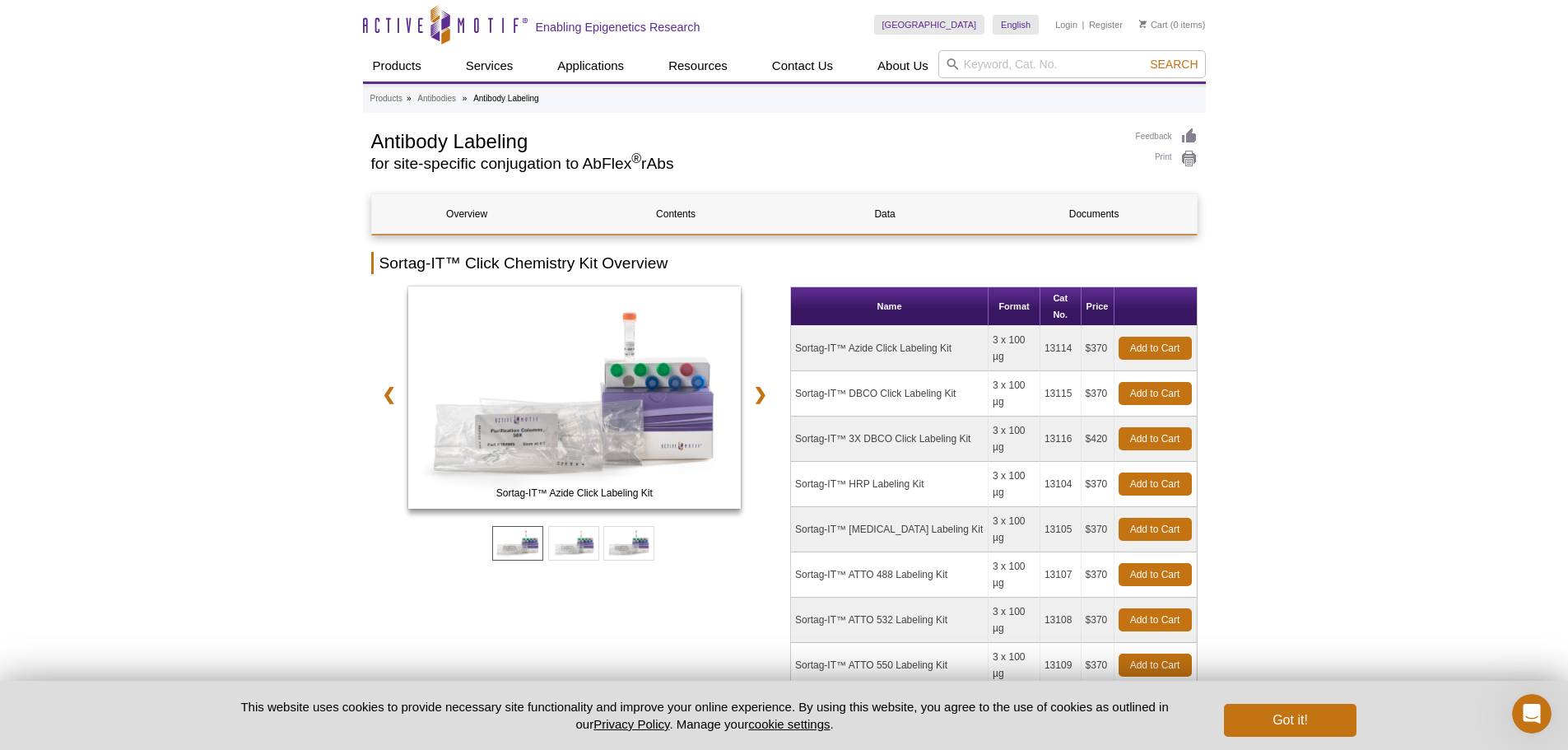
drag, startPoint x: 973, startPoint y: 392, endPoint x: 798, endPoint y: 398, distance: 175.1
click at [798, 416] on td "Sortag-IT™ 3X DBCO Click Labeling Kit" at bounding box center [890, 439] width 197 height 45
copy td "Sortag-IT™ 3X DBCO Click Labeling Kit"
drag, startPoint x: 937, startPoint y: 465, endPoint x: 796, endPoint y: 468, distance: 141.0
click at [796, 507] on td "Sortag-IT™ Biotin Labeling Kit" at bounding box center [890, 529] width 197 height 45
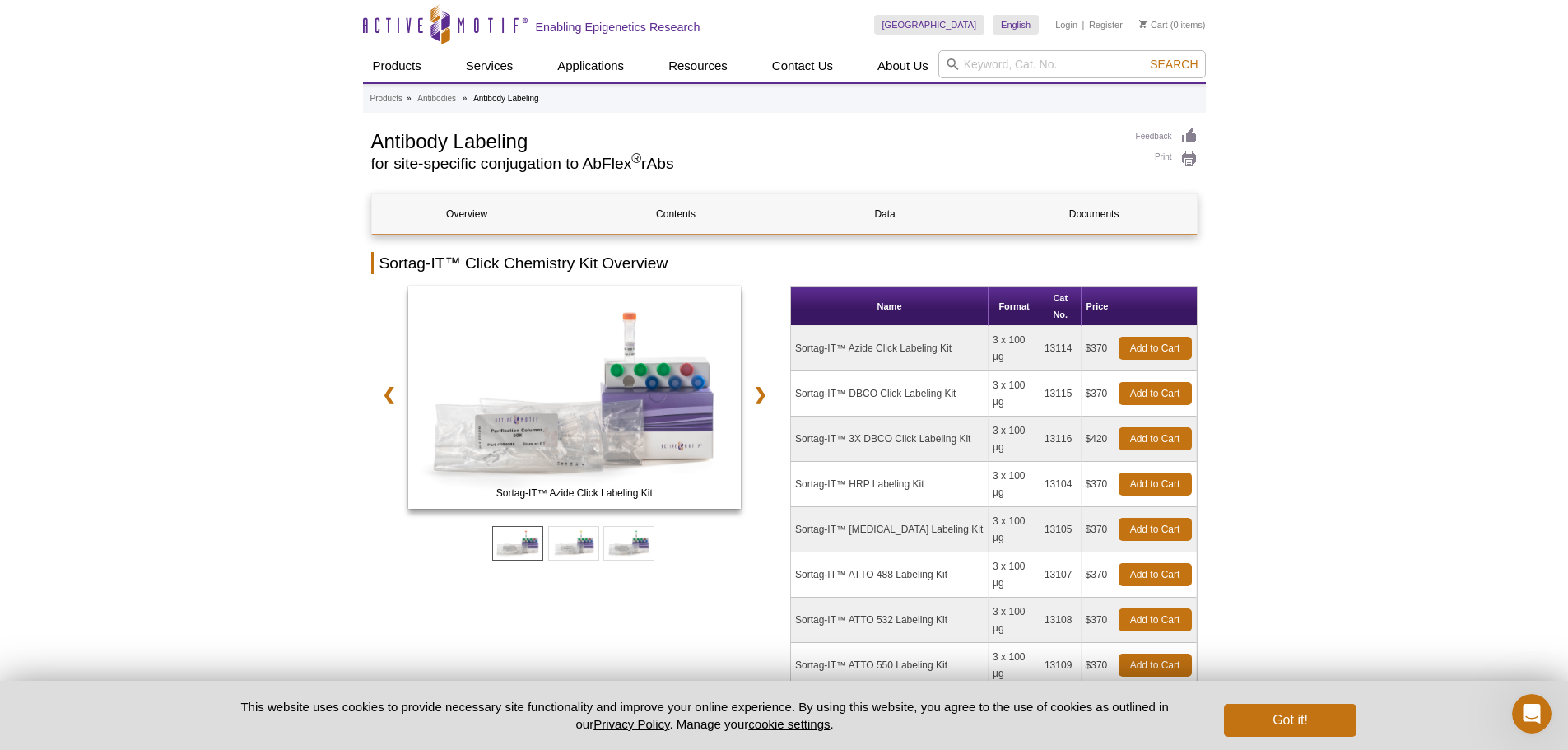
copy td "Sortag-IT™ Biotin Labeling Kit"
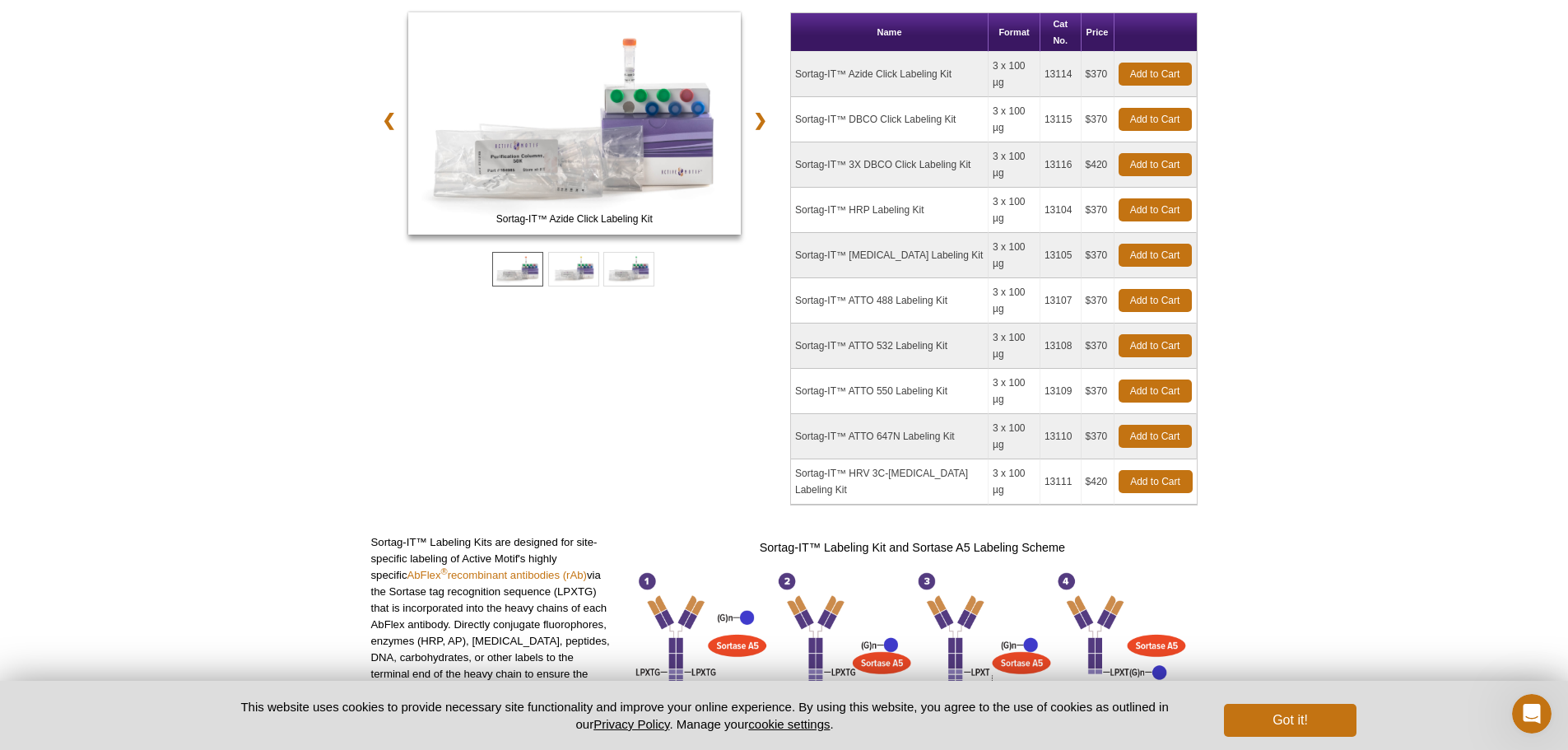
scroll to position [164, 0]
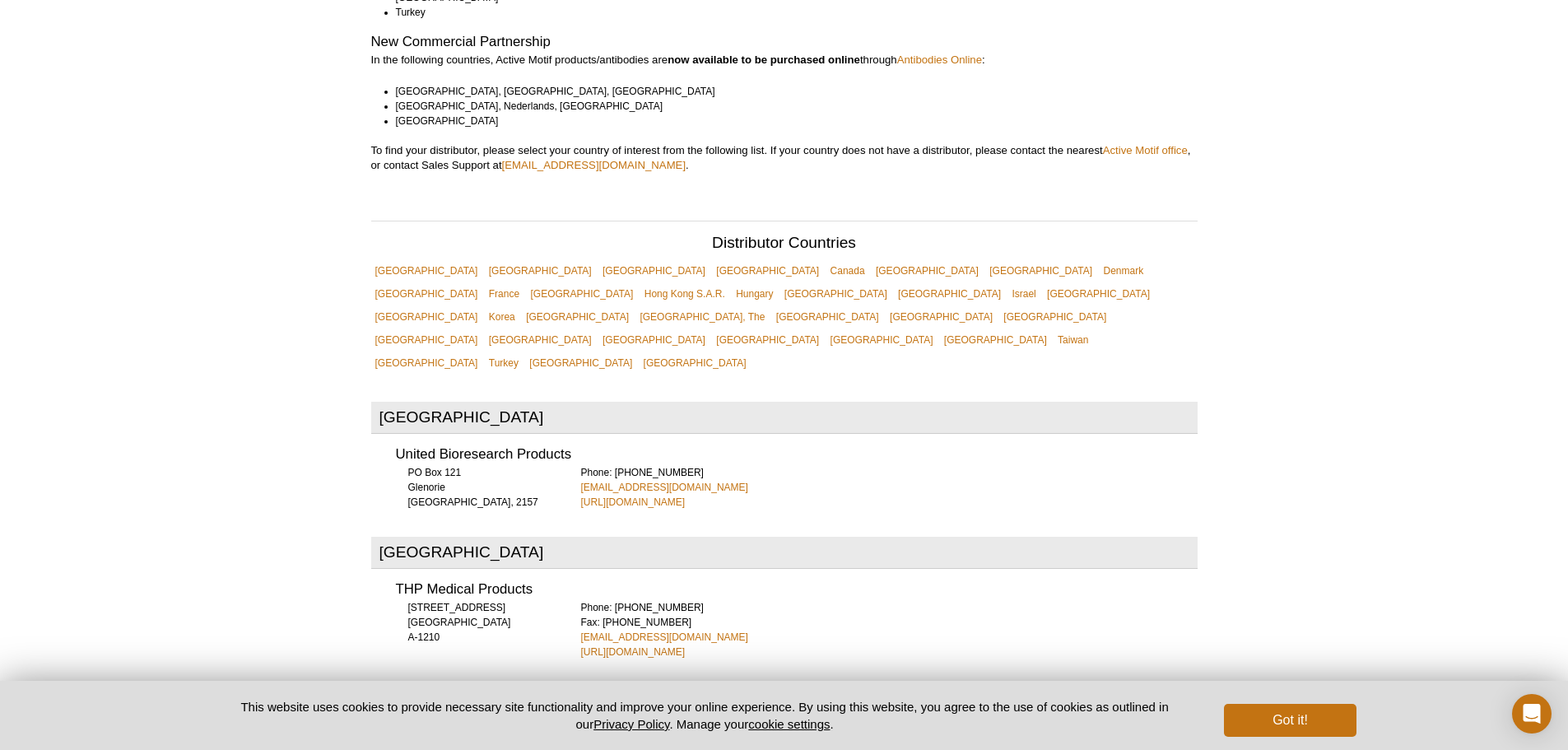
scroll to position [387, 0]
click at [485, 305] on link "Korea" at bounding box center [502, 317] width 35 height 23
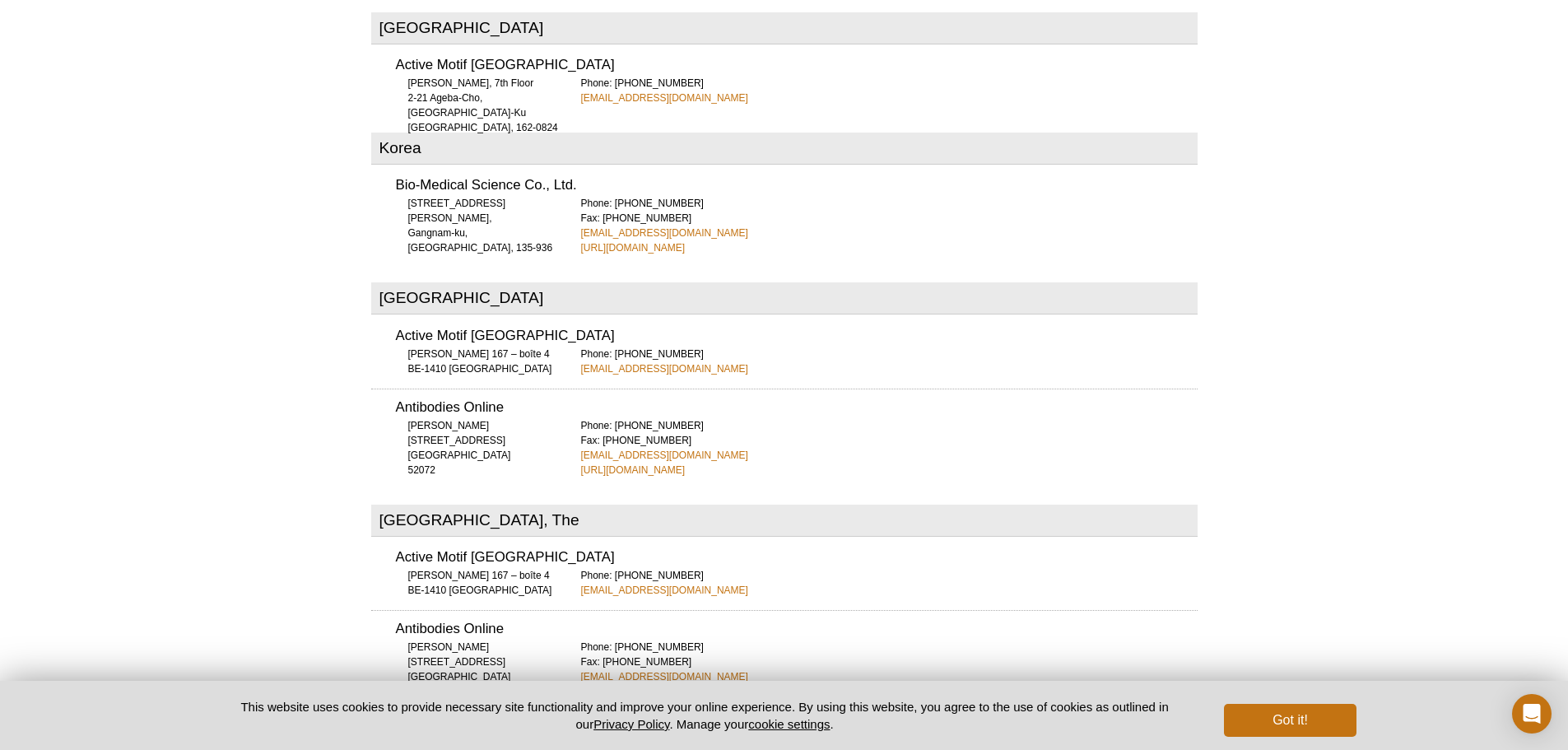
scroll to position [4036, 0]
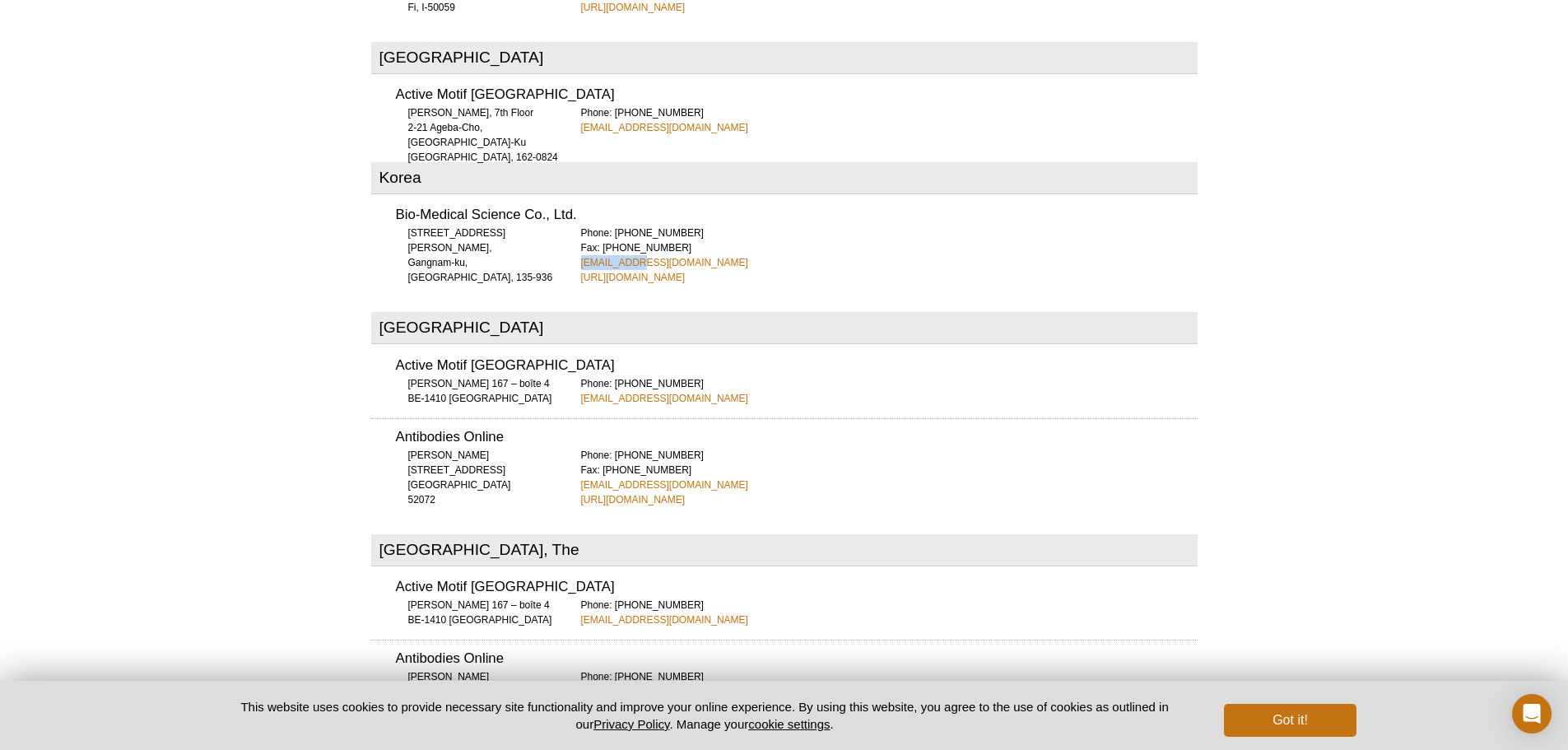
drag, startPoint x: 644, startPoint y: 187, endPoint x: 577, endPoint y: 189, distance: 67.0
click at [577, 196] on div "Bio-Medical Science Co., Ltd. [STREET_ADDRESS], [GEOGRAPHIC_DATA], 135-936 Phon…" at bounding box center [784, 240] width 826 height 88
copy link "[EMAIL_ADDRESS][DOMAIN_NAME]"
